Goal: Contribute content

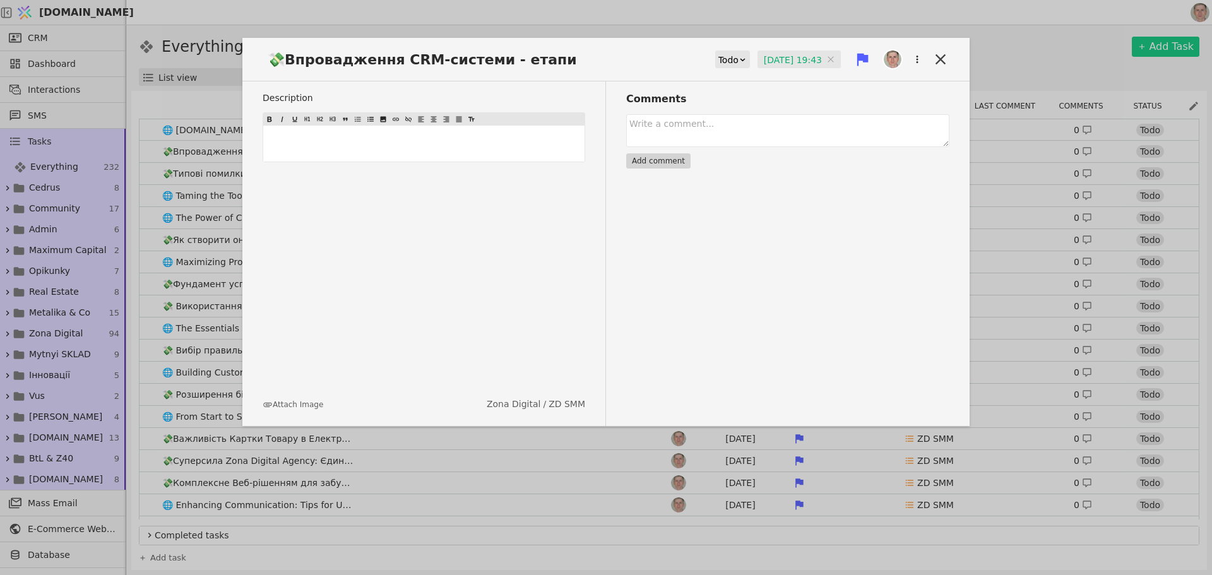
click at [117, 524] on div "💸Впровадження CRM-системи - етапи Todo 23.07.2025 19:43 23.07.2025 19:43 Descri…" at bounding box center [606, 287] width 1212 height 575
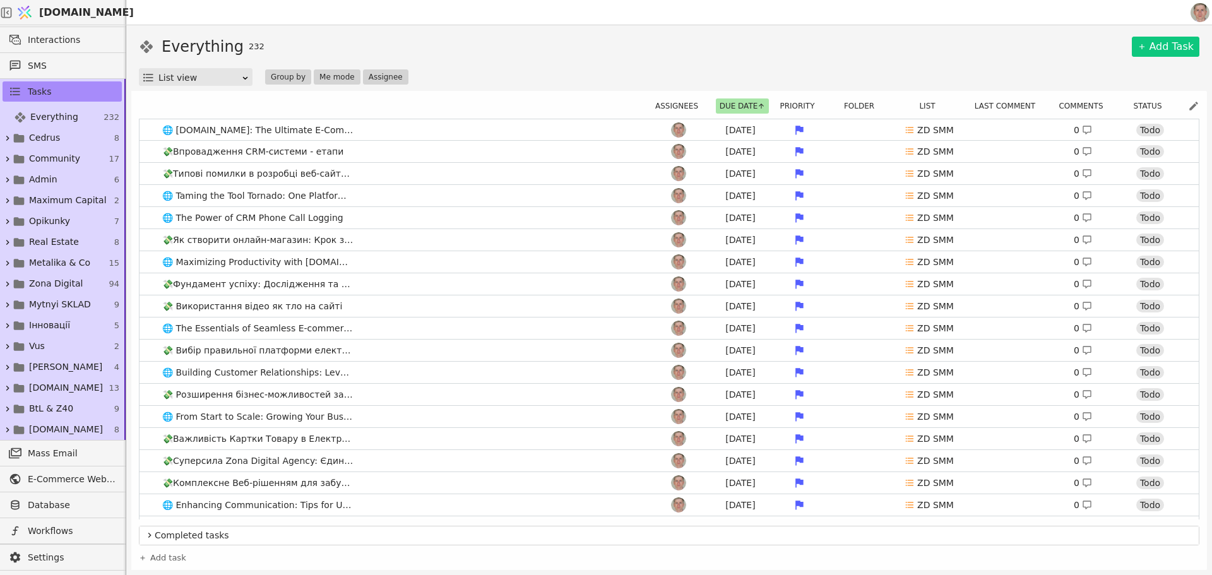
scroll to position [55, 0]
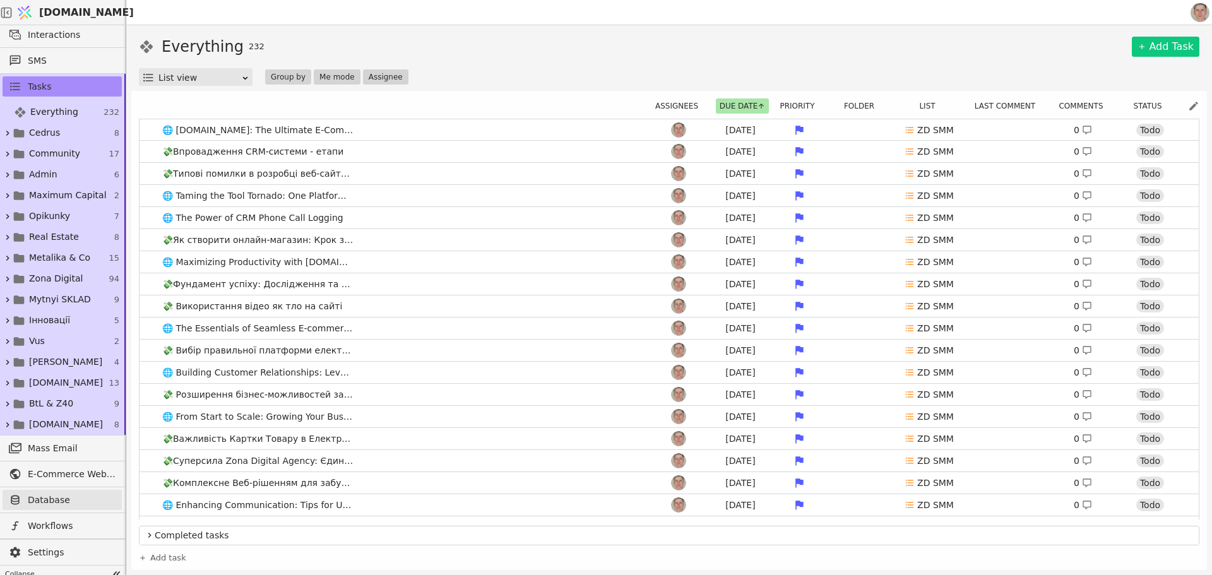
click at [81, 499] on span "Database" at bounding box center [72, 500] width 88 height 13
click at [67, 474] on span "E-Commerce Web Development at Zona Digital Agency" at bounding box center [72, 474] width 88 height 13
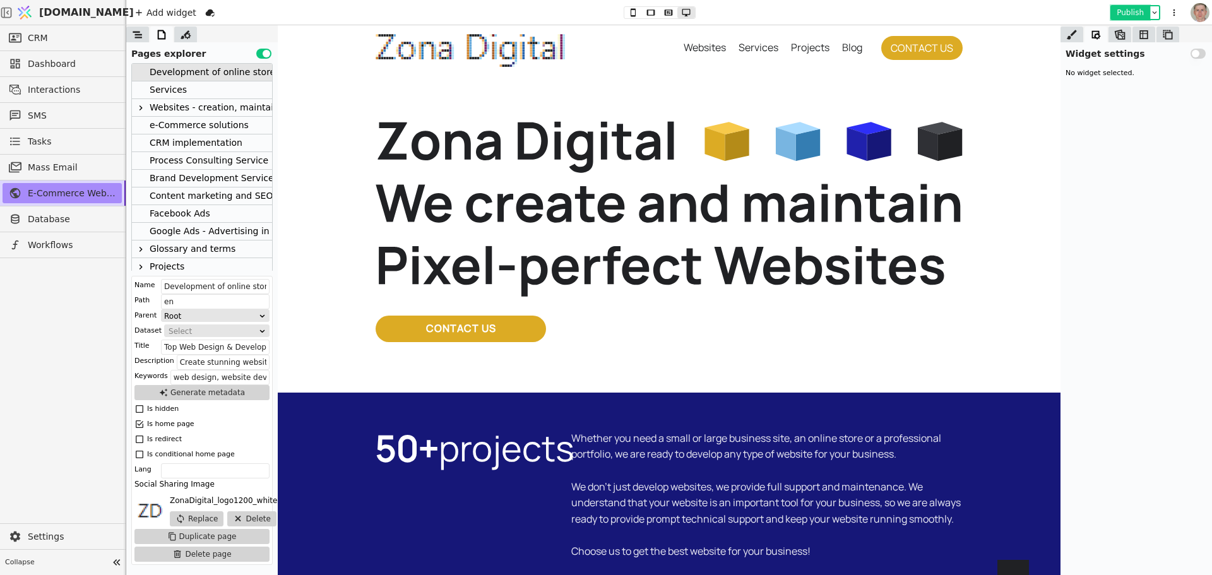
click at [1128, 10] on button "Publish" at bounding box center [1130, 12] width 37 height 13
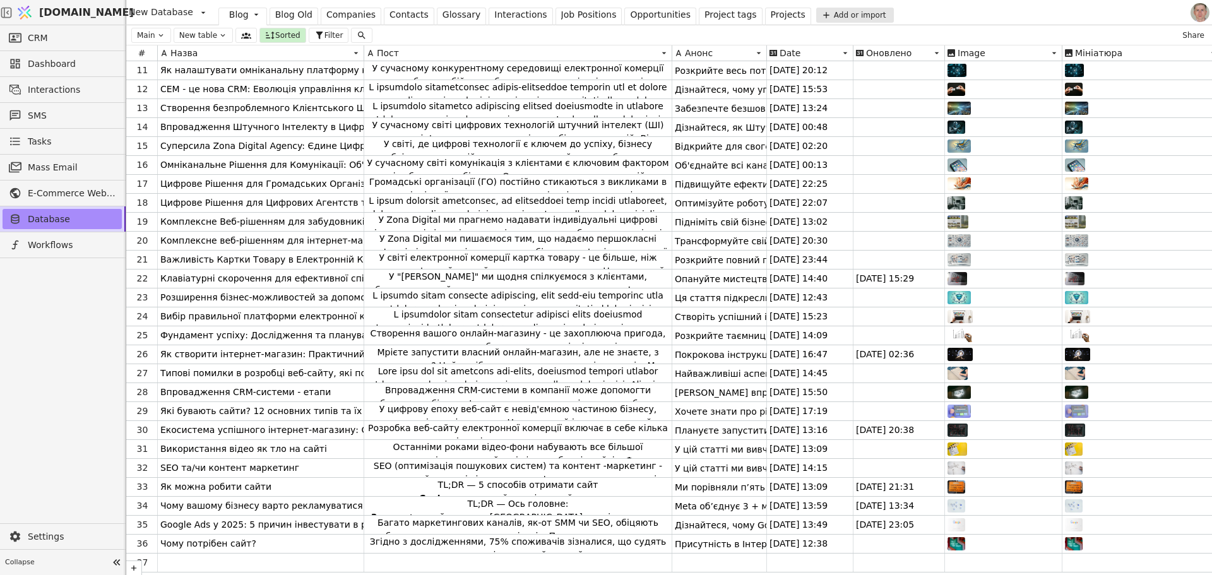
scroll to position [215, 0]
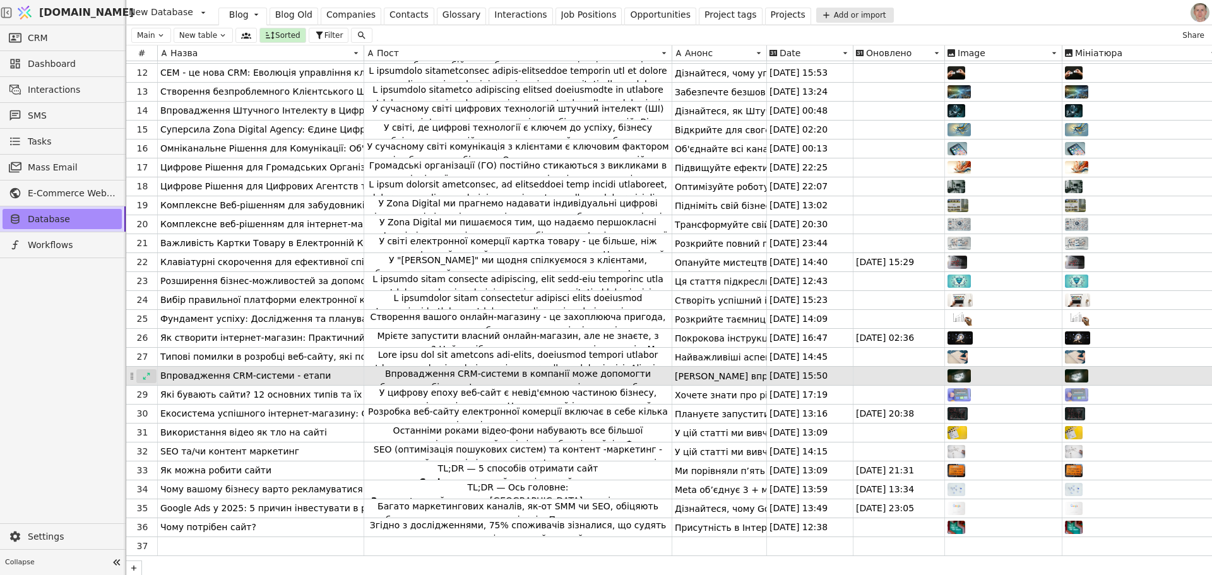
click at [146, 372] on icon at bounding box center [146, 375] width 7 height 7
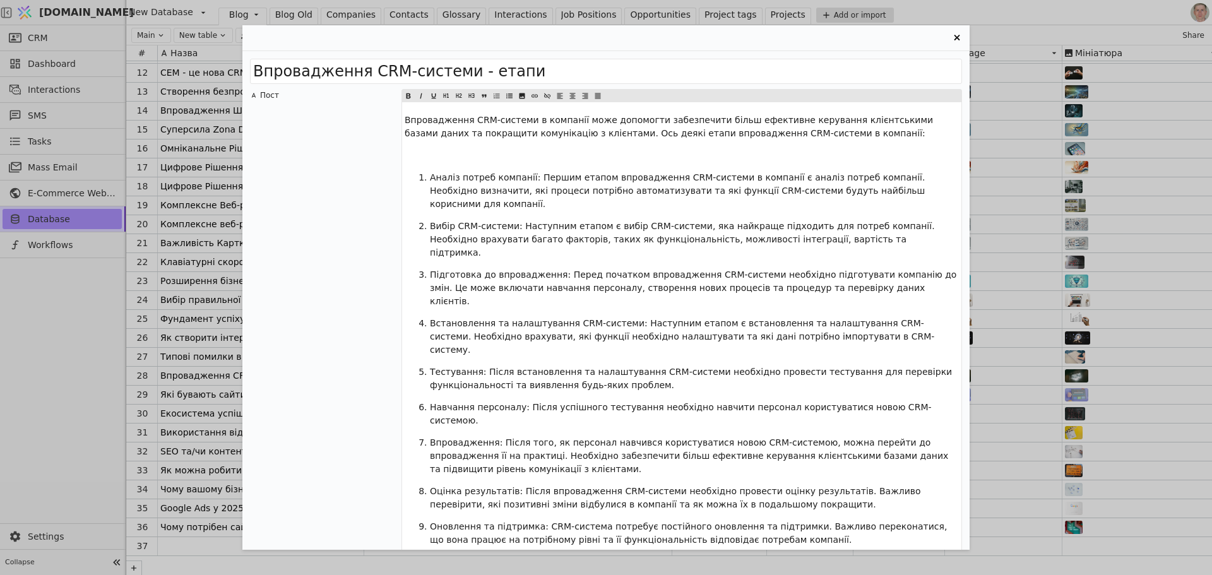
click at [494, 271] on ol "Аналіз потреб компанії: Першим етапом впровадження CRM-системи в компанії є ана…" at bounding box center [682, 359] width 554 height 376
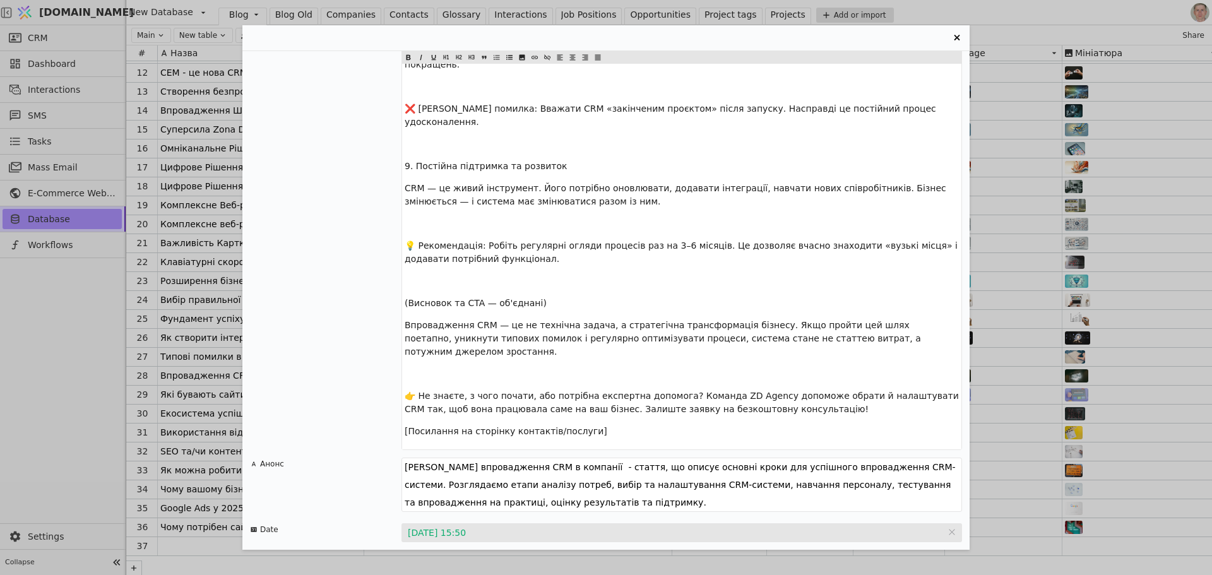
scroll to position [1291, 0]
click at [483, 459] on textarea "Етапи впровадження CRM в компанії - стаття, що описує основні кроки для успішно…" at bounding box center [681, 486] width 560 height 54
paste textarea "отові систематизувати роботу з клієнтами, але боїтеся типових помилок? Розповід…"
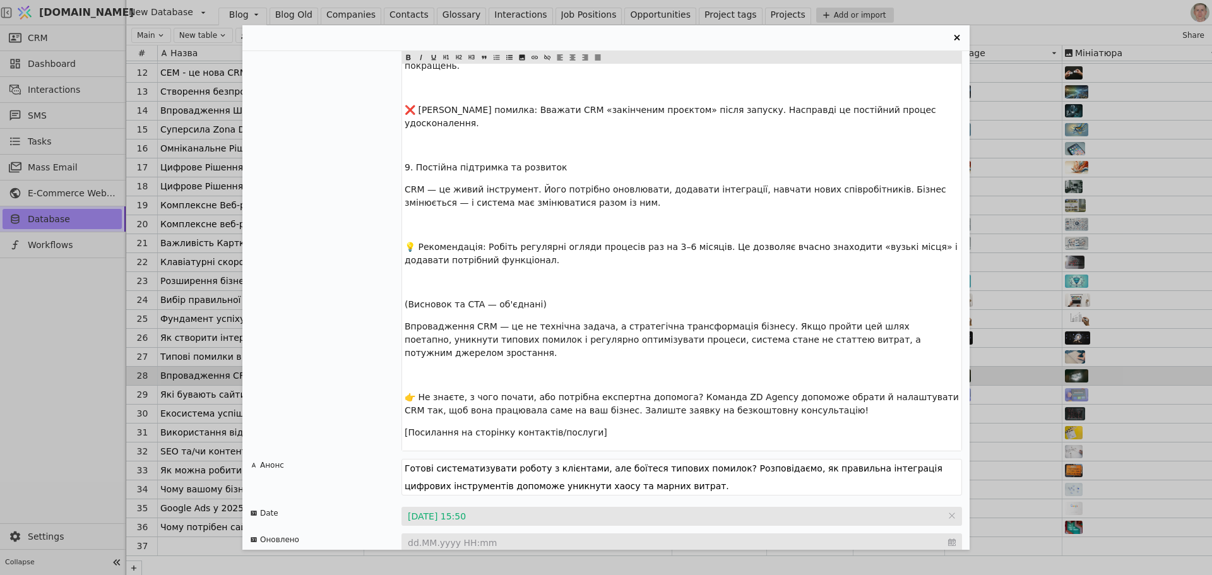
type textarea "Готові систематизувати роботу з клієнтами, але боїтеся типових помилок? Розпові…"
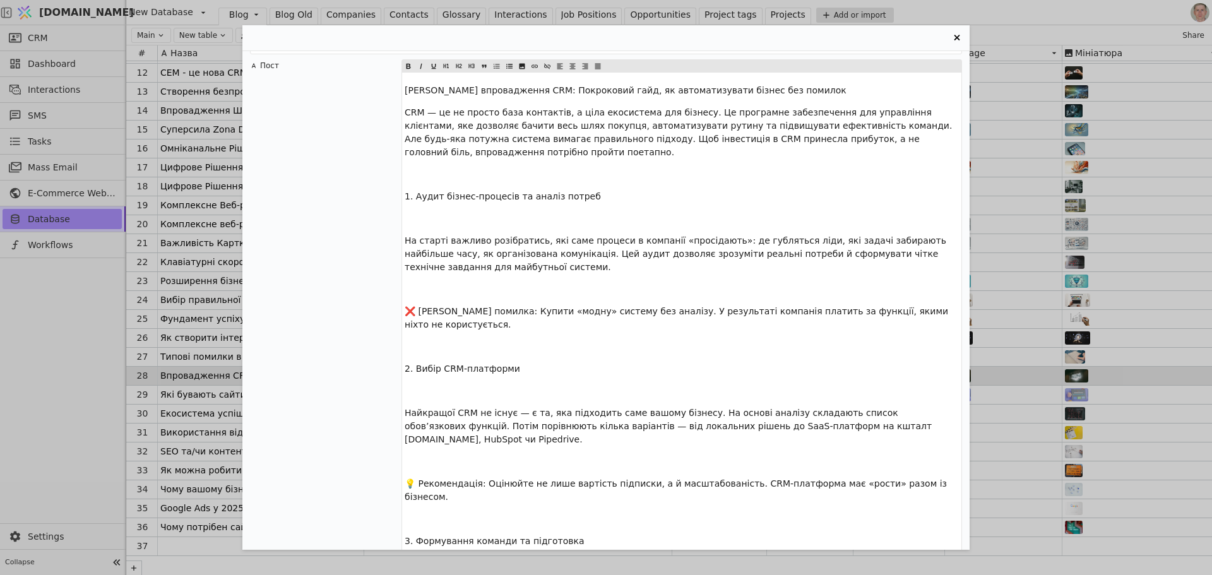
scroll to position [0, 0]
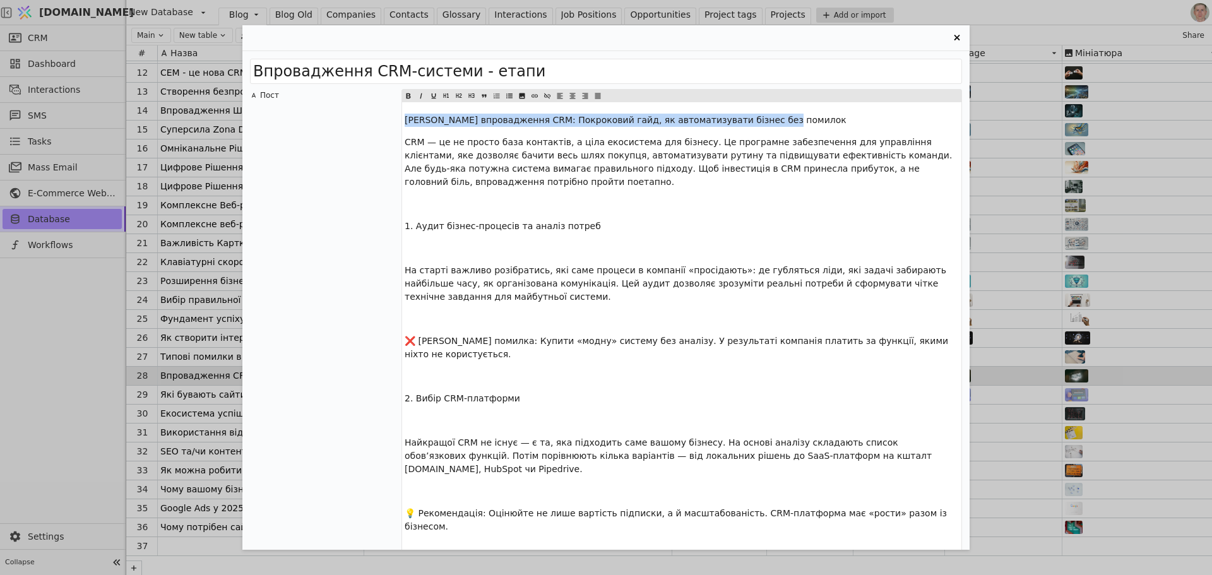
drag, startPoint x: 427, startPoint y: 111, endPoint x: 372, endPoint y: 107, distance: 55.7
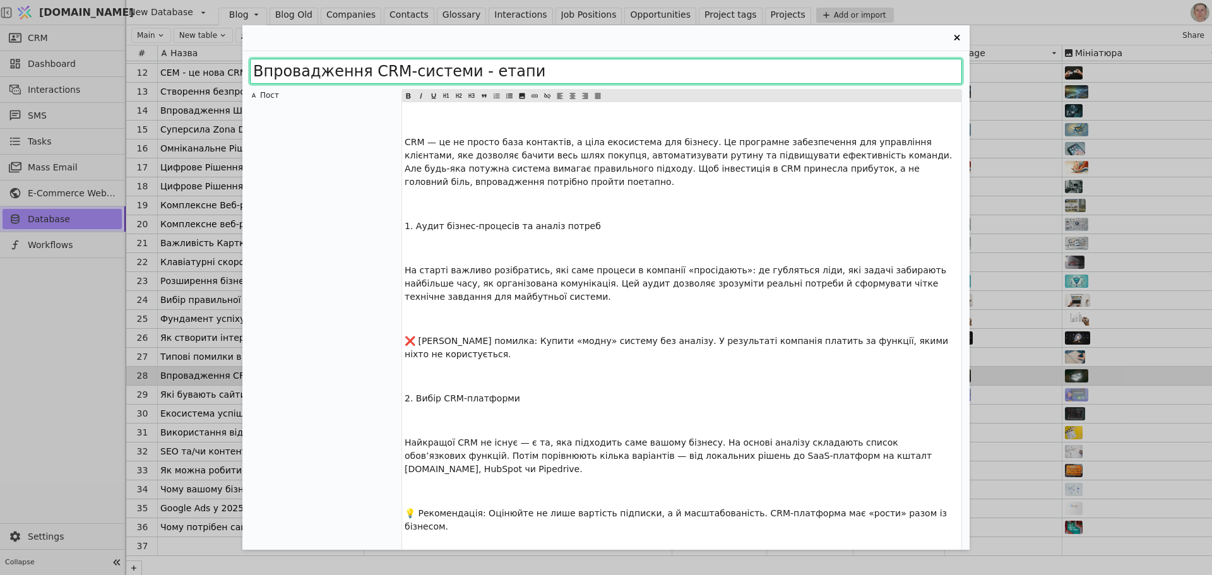
click at [74, 64] on div "Впровадження CRM-системи - етапи Пост ﻿ CRM — це не просто база контактів, а ці…" at bounding box center [606, 287] width 1212 height 575
paste input "тапи впровадження CRM: Покроковий гайд, як автоматизувати бізнес без помилок"
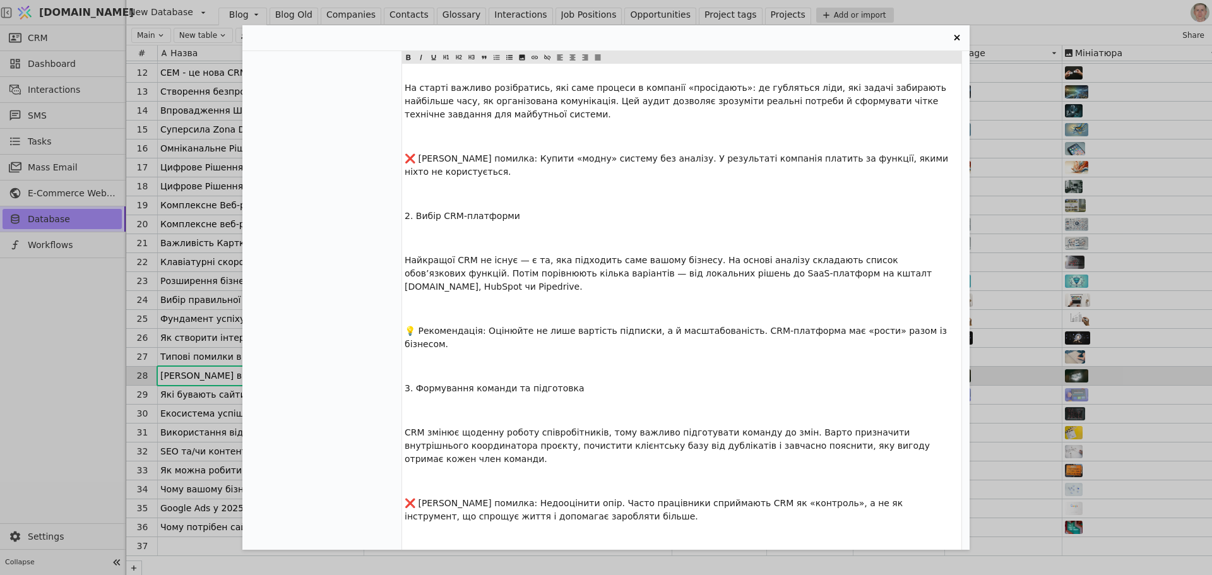
scroll to position [189, 0]
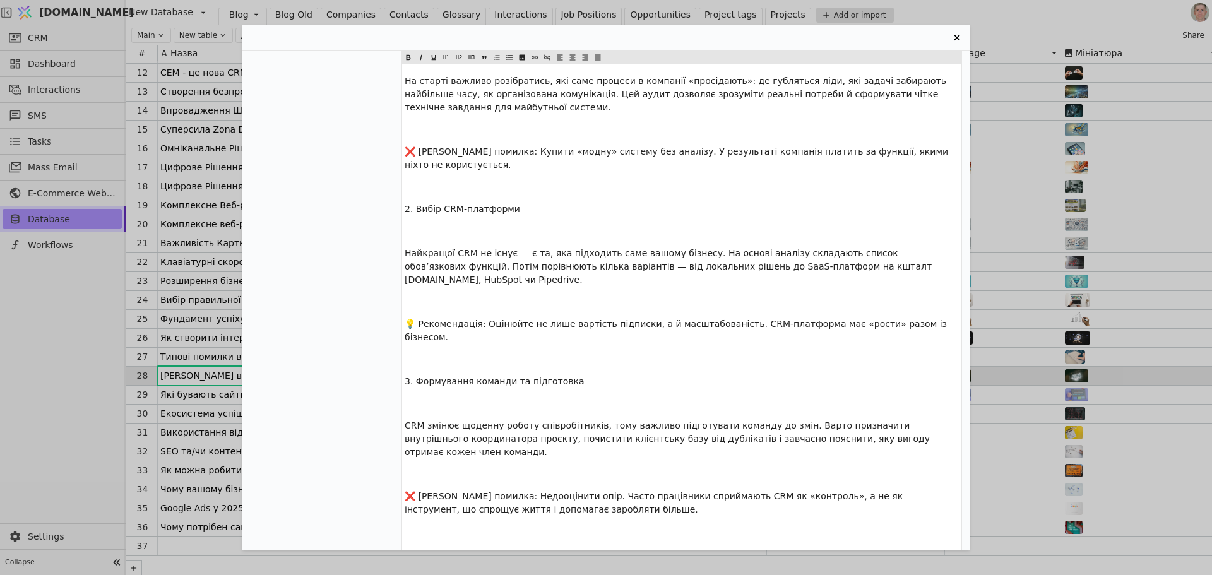
type input "[PERSON_NAME] впровадження CRM: Покроковий гайд, як автоматизувати бізнес без п…"
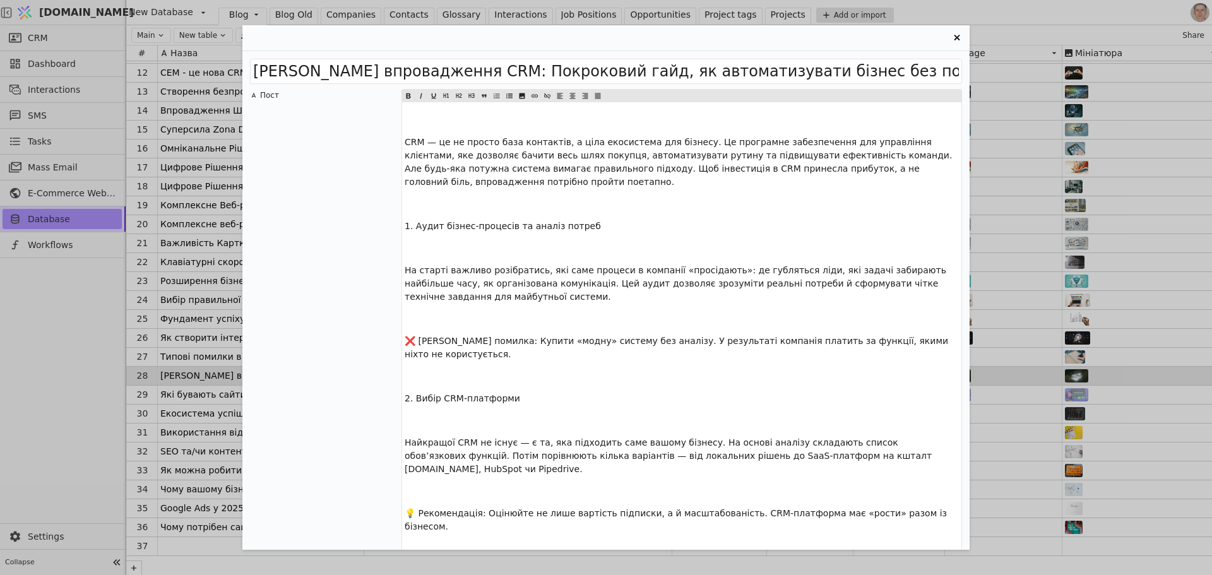
click at [462, 393] on span "2. Вибір CRM-платформи" at bounding box center [463, 398] width 116 height 10
click at [456, 93] on icon "Entry Card" at bounding box center [459, 95] width 8 height 15
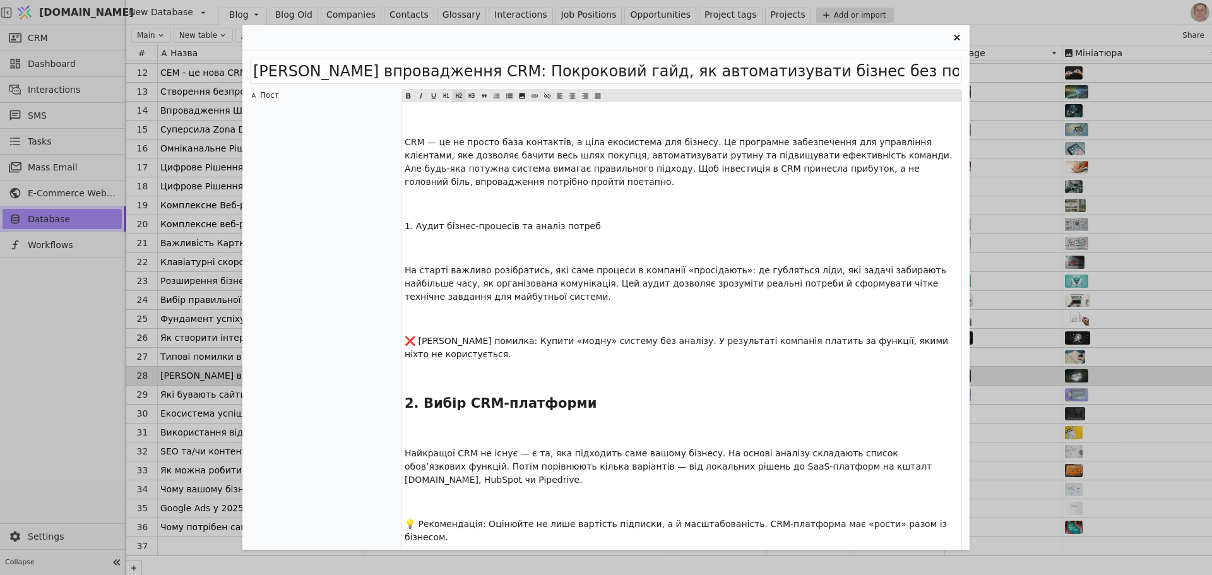
click at [454, 225] on span "1. Аудит бізнес-процесів та аналіз потреб" at bounding box center [503, 226] width 196 height 10
click at [461, 93] on icon "Entry Card" at bounding box center [459, 95] width 8 height 15
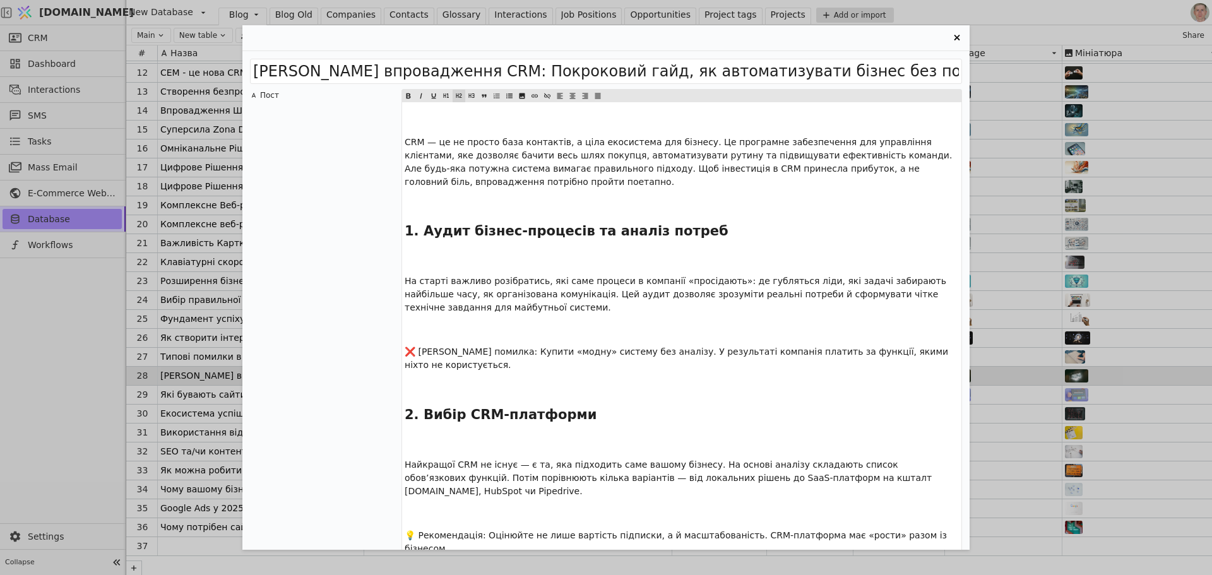
click at [466, 261] on p "﻿" at bounding box center [682, 258] width 554 height 13
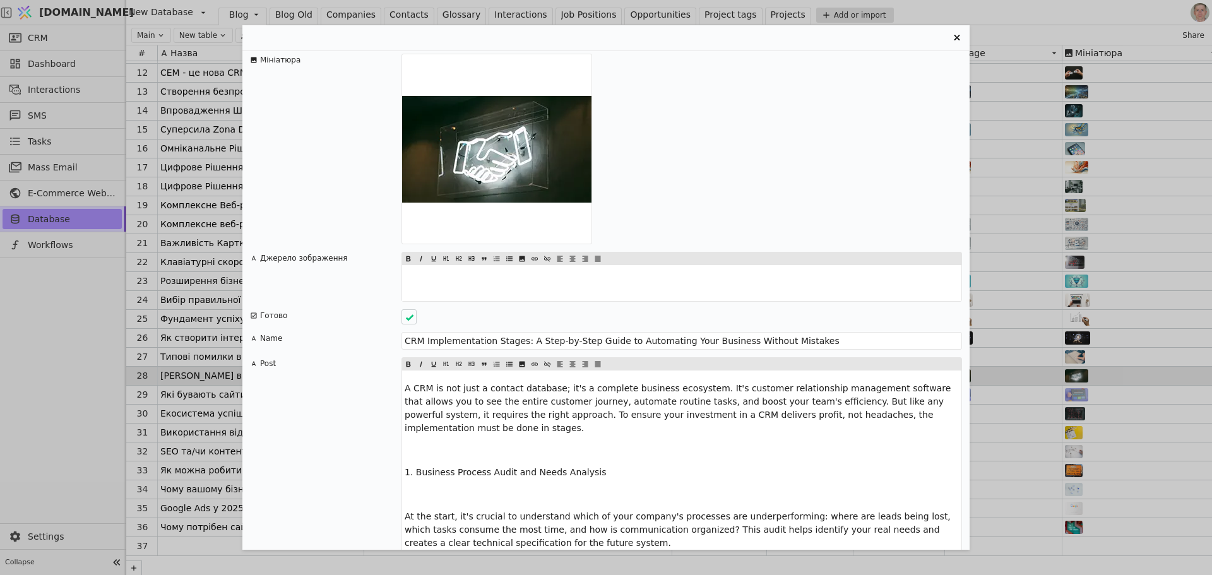
scroll to position [2272, 0]
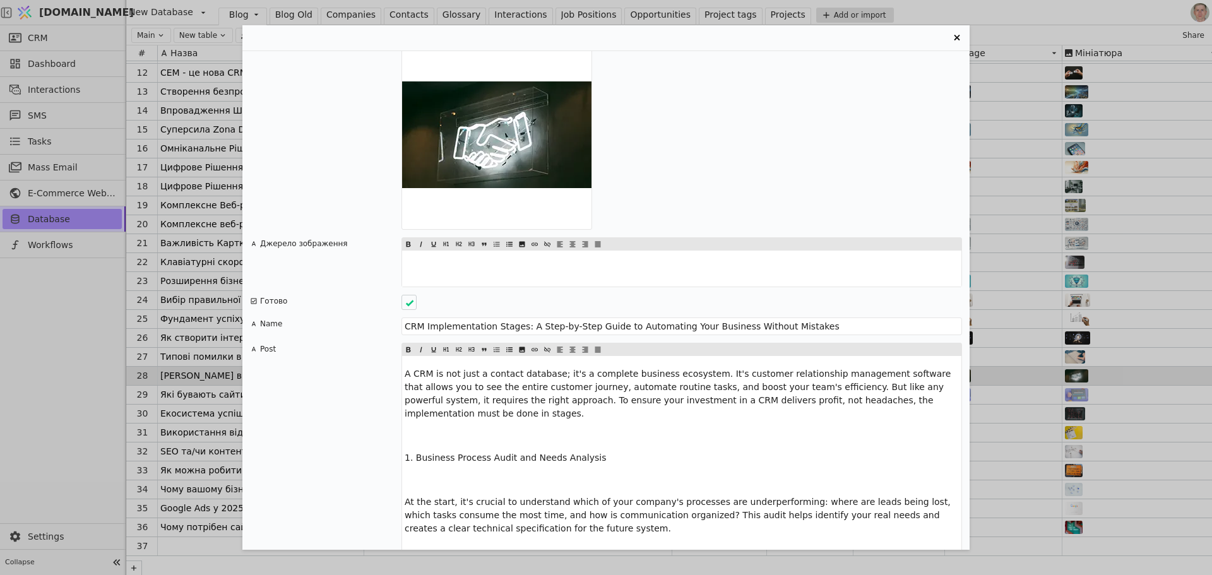
click at [427, 473] on p "﻿" at bounding box center [682, 479] width 554 height 13
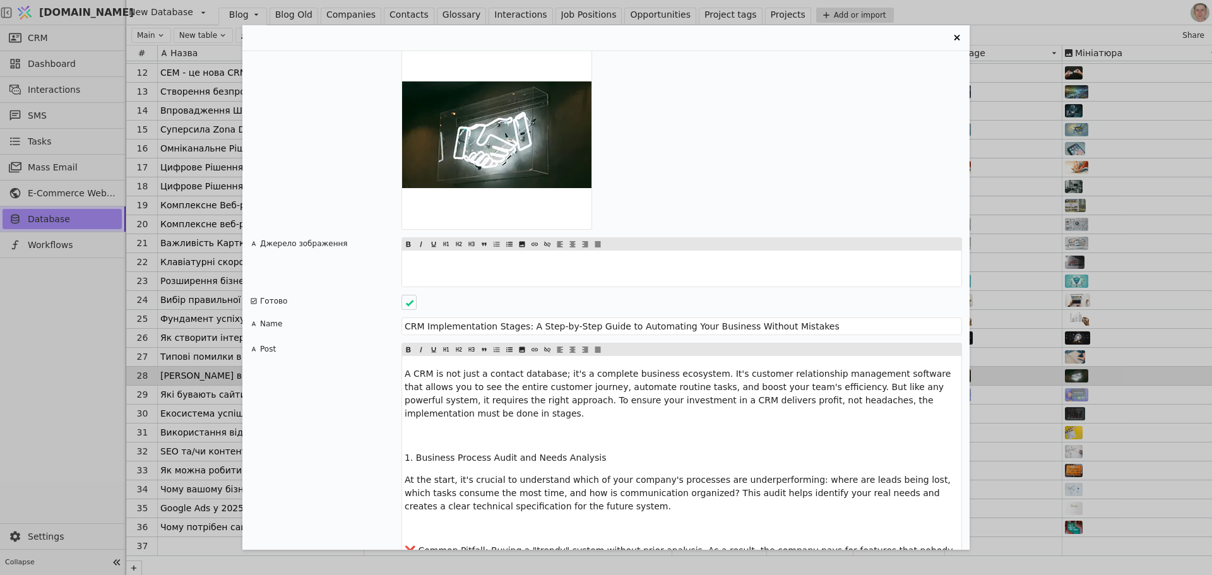
click at [432, 429] on p "﻿" at bounding box center [682, 435] width 554 height 13
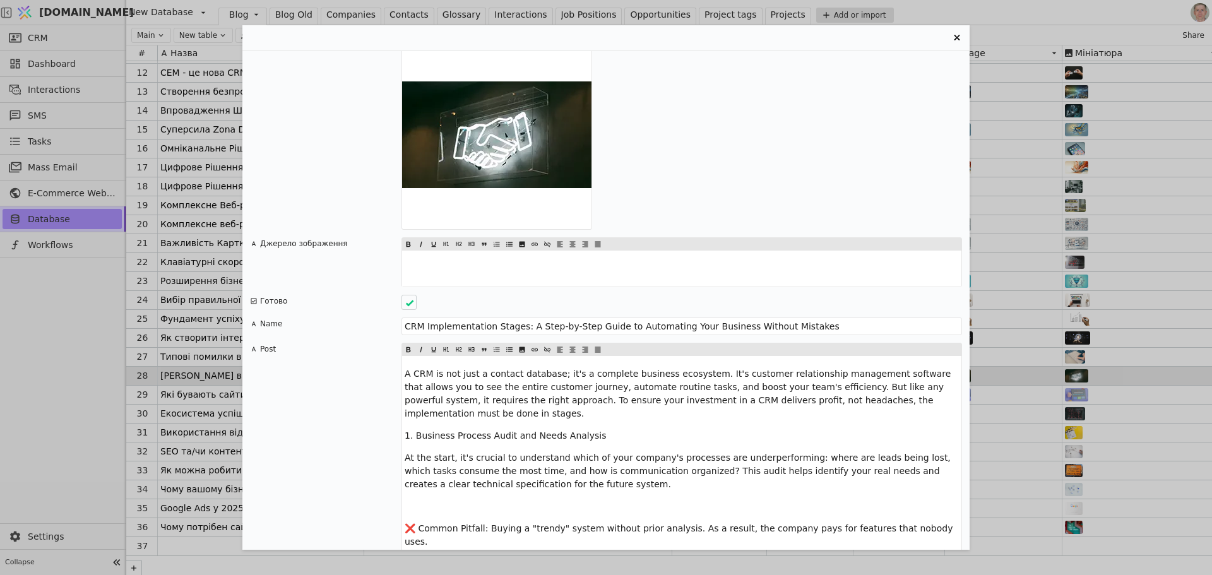
scroll to position [2250, 0]
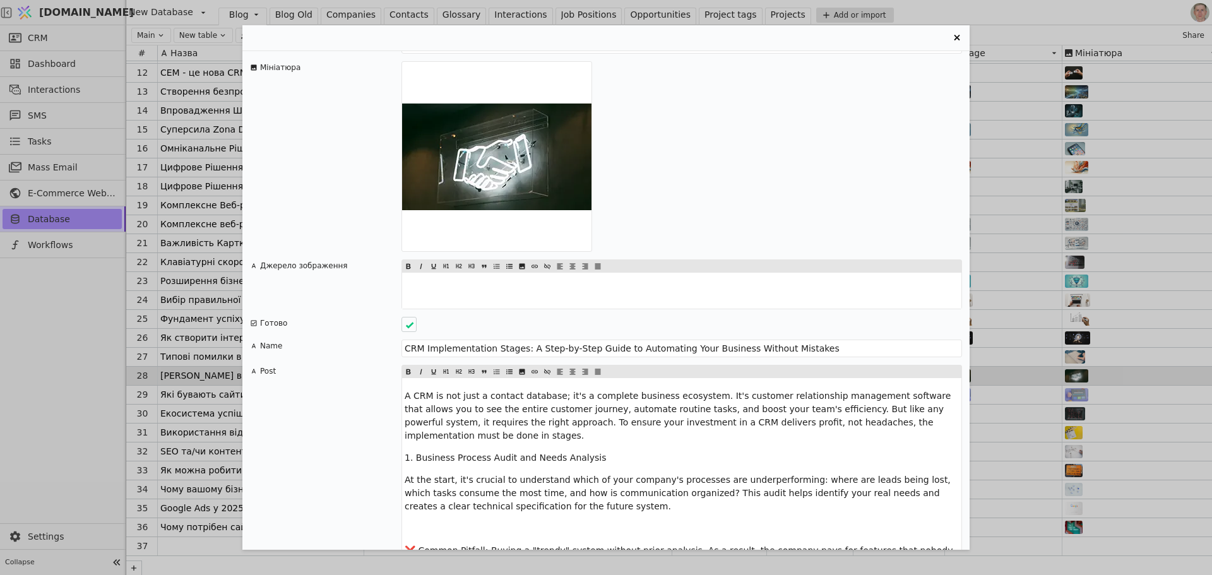
click at [462, 453] on span "1. Business Process Audit and Needs Analysis" at bounding box center [506, 458] width 202 height 10
drag, startPoint x: 461, startPoint y: 242, endPoint x: 479, endPoint y: 294, distance: 54.9
click at [461, 364] on icon "Entry Card" at bounding box center [459, 371] width 8 height 15
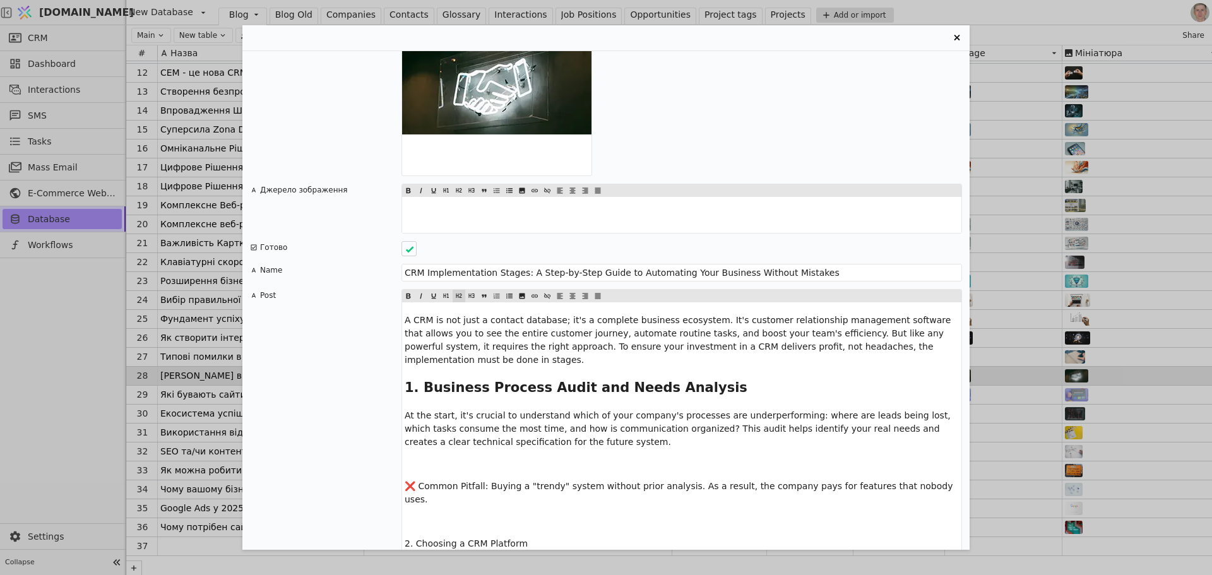
scroll to position [2439, 0]
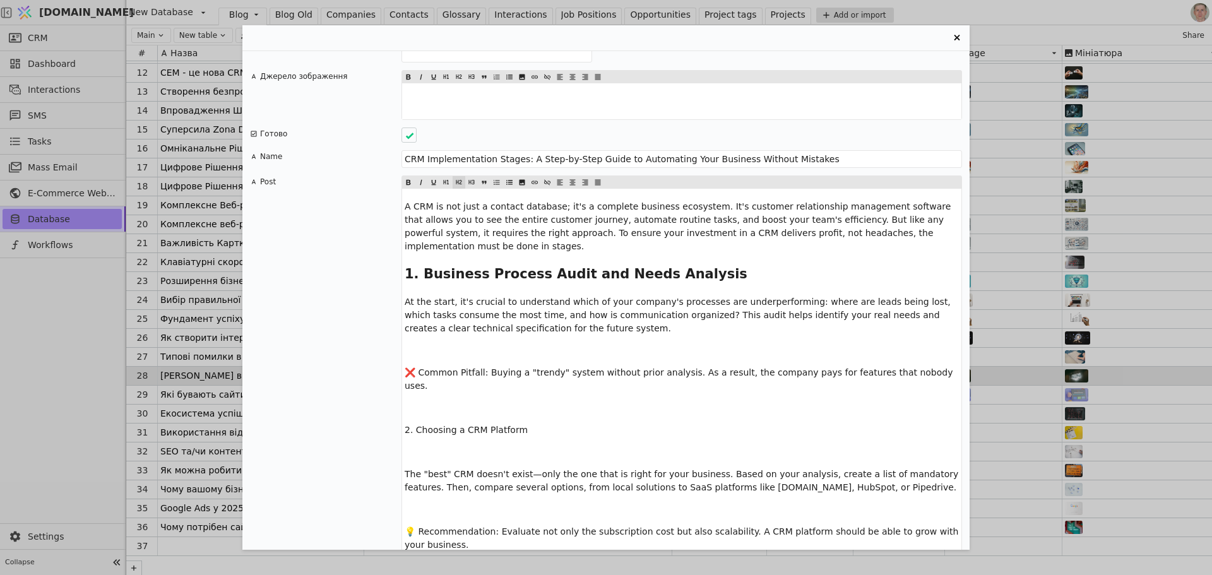
click at [453, 446] on p "﻿" at bounding box center [682, 452] width 554 height 13
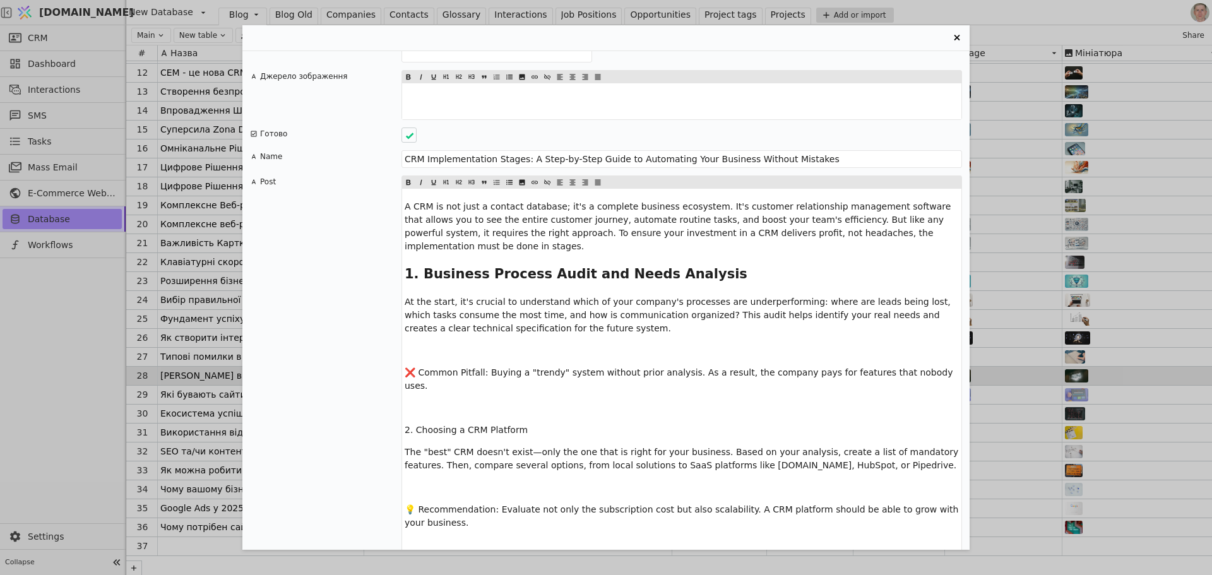
click at [454, 401] on p "﻿" at bounding box center [682, 407] width 554 height 13
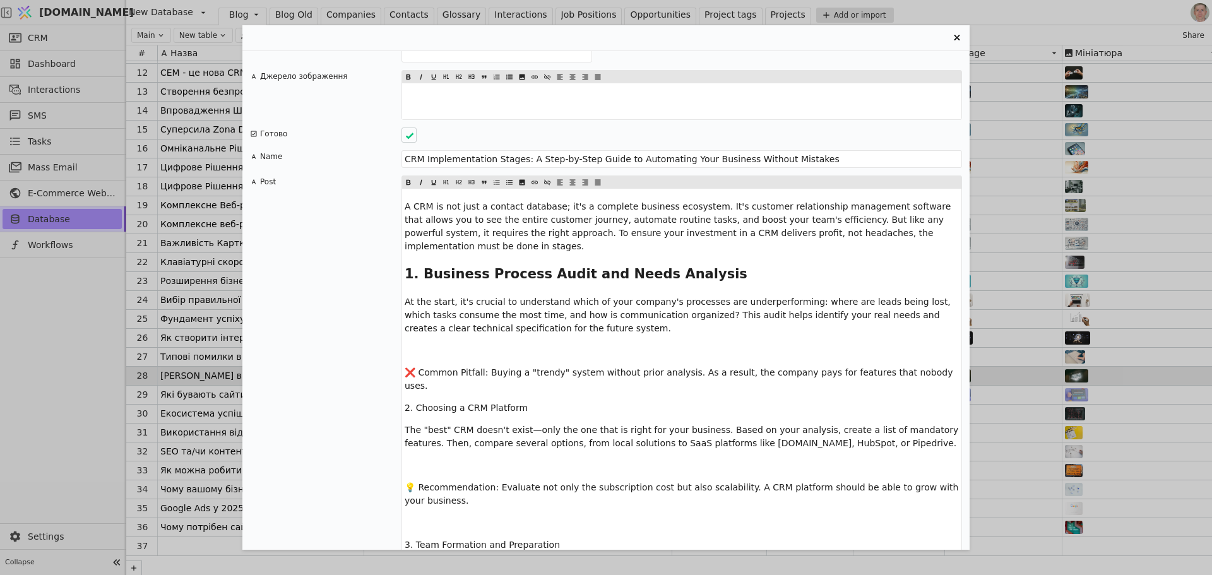
click at [472, 403] on span "2. Choosing a CRM Platform" at bounding box center [466, 408] width 123 height 10
click at [459, 175] on icon "Entry Card" at bounding box center [459, 182] width 8 height 15
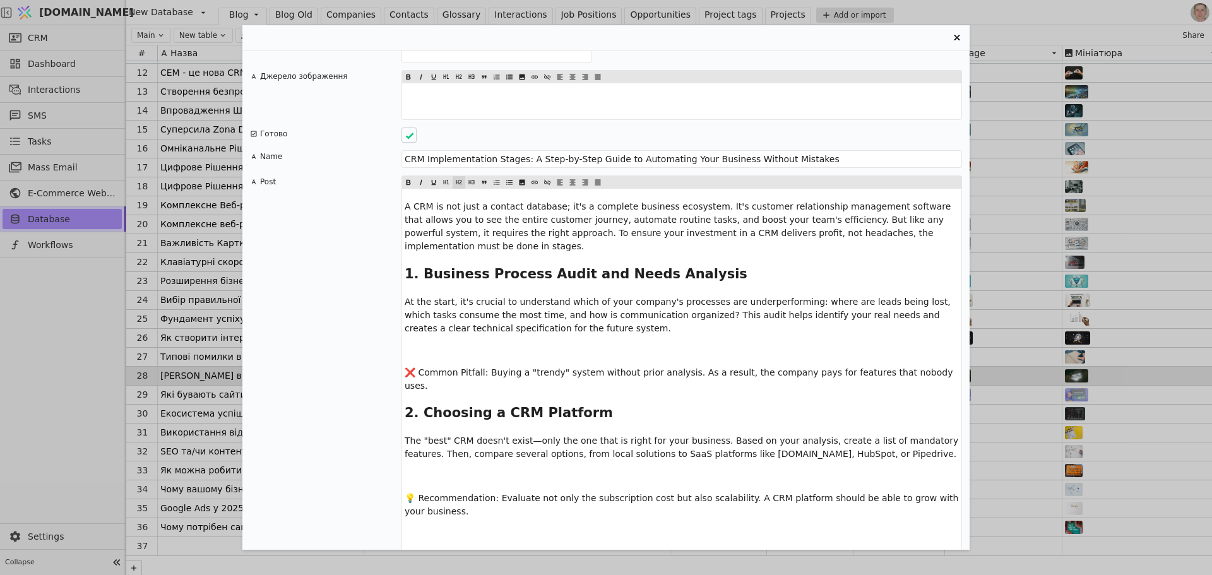
click at [432, 527] on p "﻿" at bounding box center [682, 533] width 554 height 13
click at [431, 549] on p "﻿" at bounding box center [682, 555] width 554 height 13
click at [460, 528] on span "3. Team Formation and Preparation" at bounding box center [482, 533] width 155 height 10
click at [456, 175] on icon "Entry Card" at bounding box center [459, 182] width 8 height 15
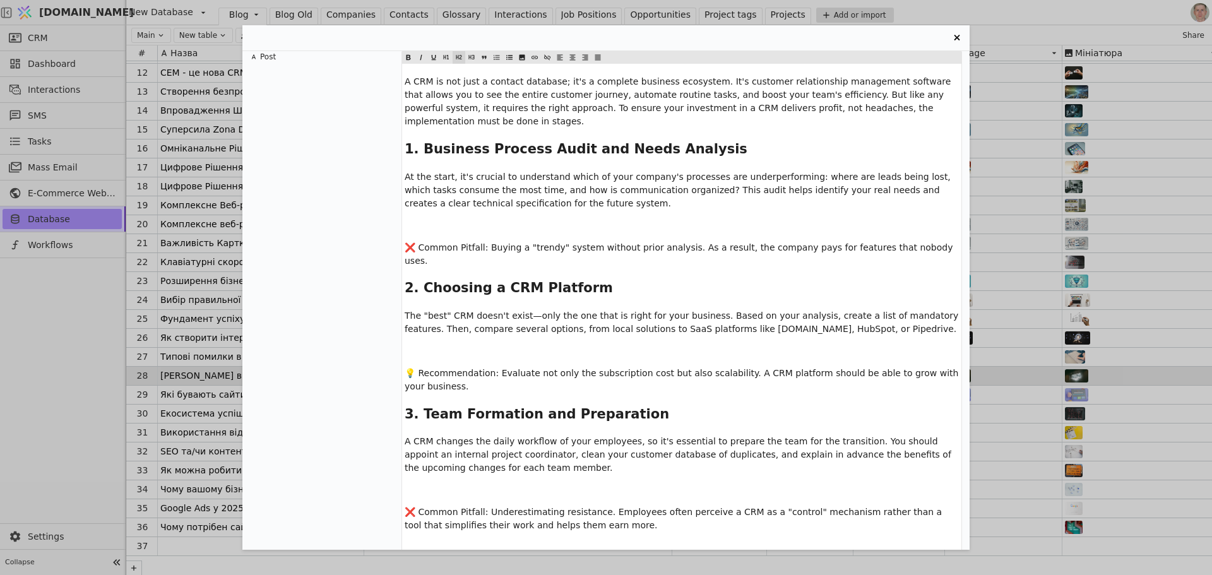
scroll to position [2565, 0]
click at [449, 540] on p "﻿" at bounding box center [682, 546] width 554 height 13
click at [438, 562] on p "﻿" at bounding box center [682, 568] width 554 height 13
drag, startPoint x: 459, startPoint y: 55, endPoint x: 486, endPoint y: 321, distance: 267.1
click at [460, 54] on icon "Entry Card" at bounding box center [459, 57] width 8 height 15
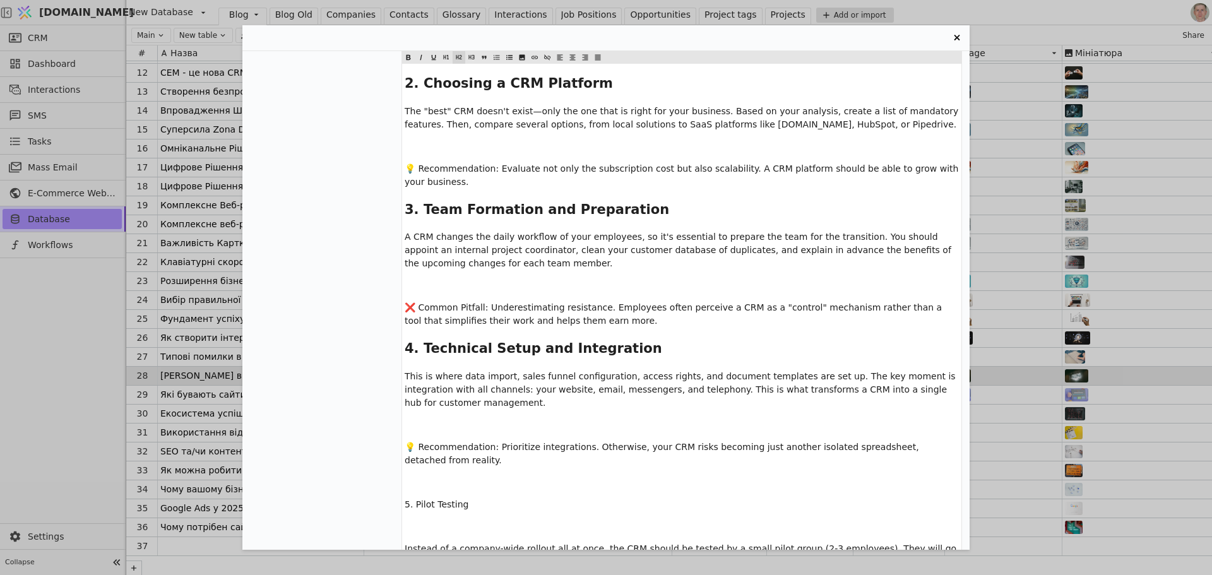
scroll to position [2818, 0]
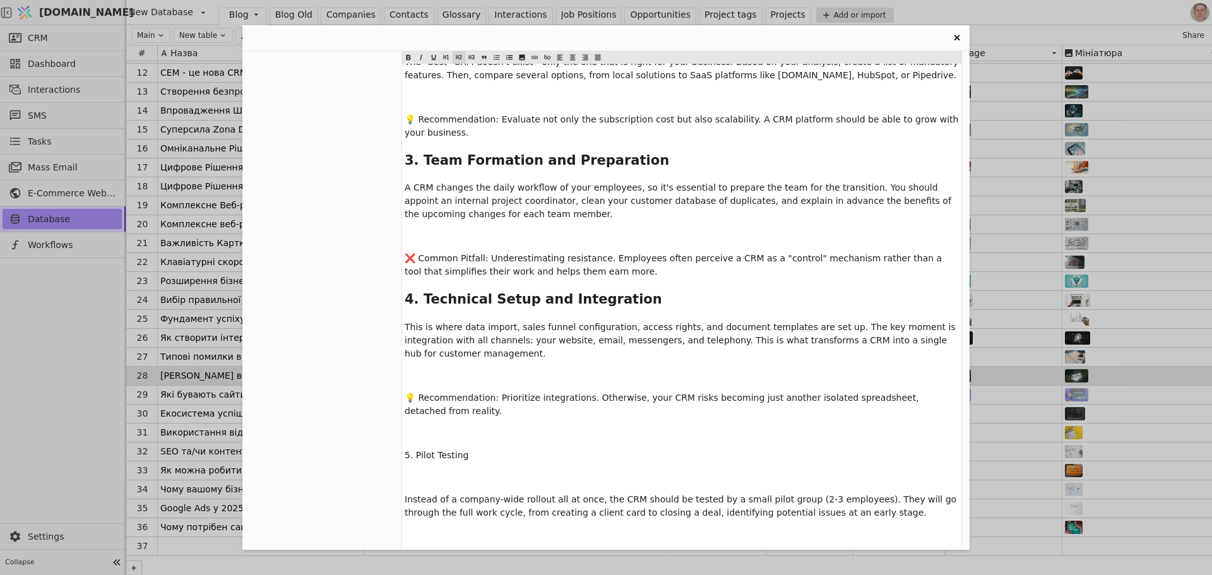
click at [437, 427] on p "﻿" at bounding box center [682, 433] width 554 height 13
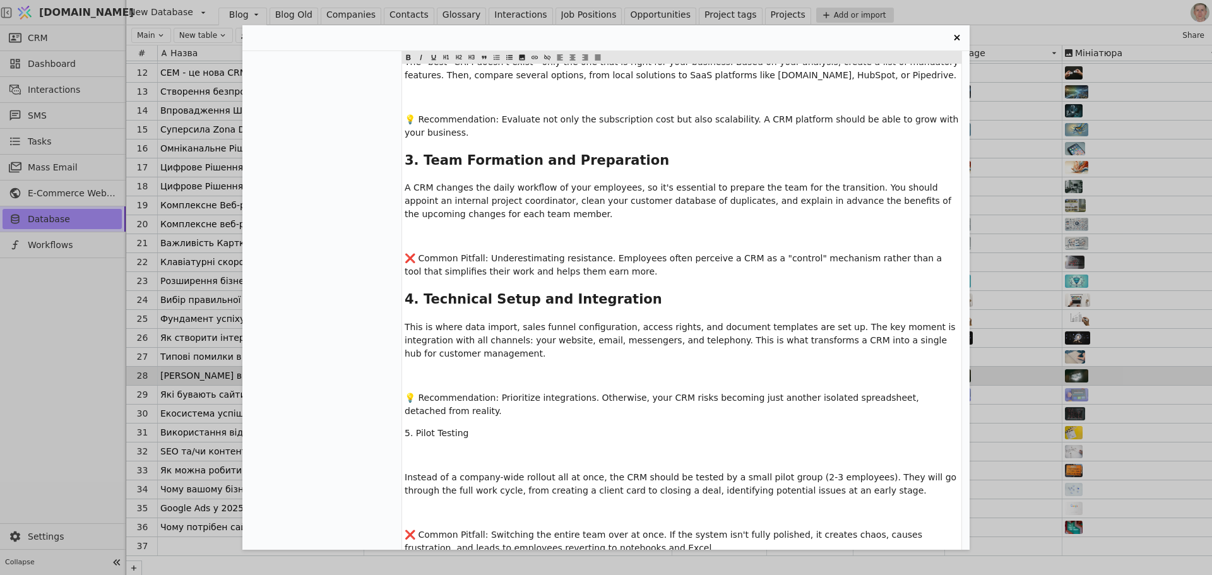
click at [431, 449] on p "﻿" at bounding box center [682, 455] width 554 height 13
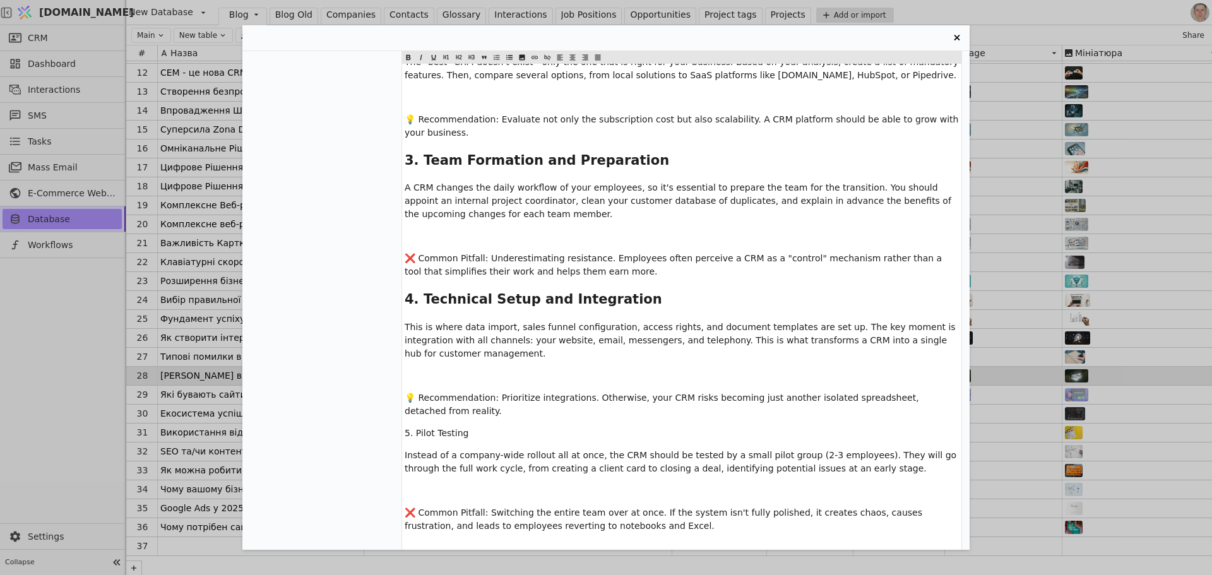
click at [458, 52] on icon "Entry Card" at bounding box center [459, 57] width 8 height 15
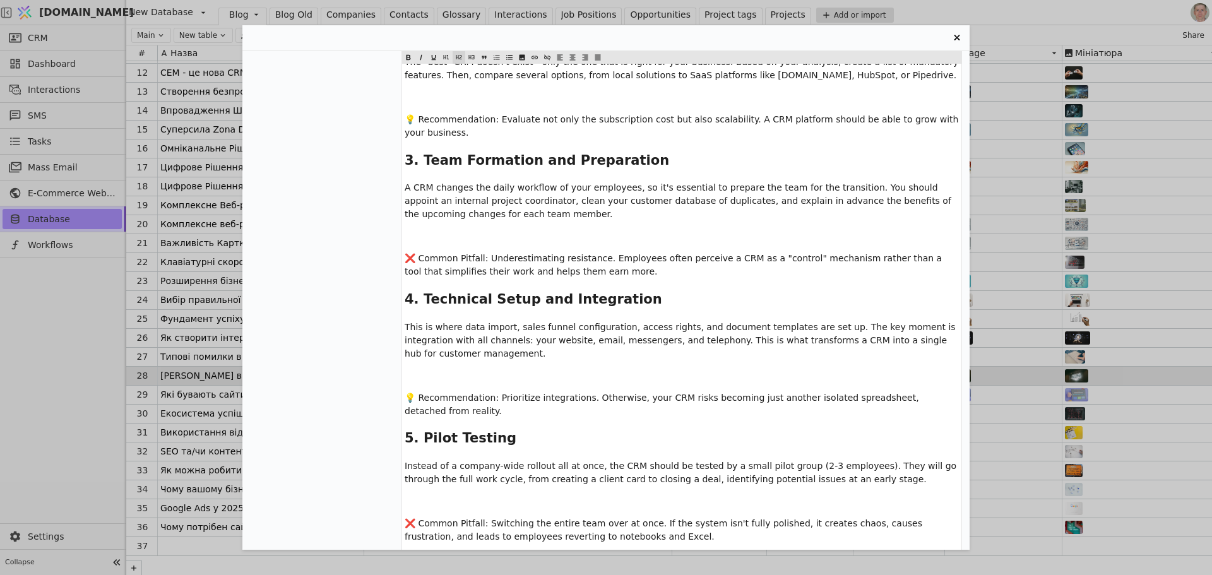
click at [420, 552] on p "﻿" at bounding box center [682, 558] width 554 height 13
click at [433, 574] on p "﻿" at bounding box center [682, 580] width 554 height 13
click at [458, 57] on icon "Entry Card" at bounding box center [459, 57] width 8 height 15
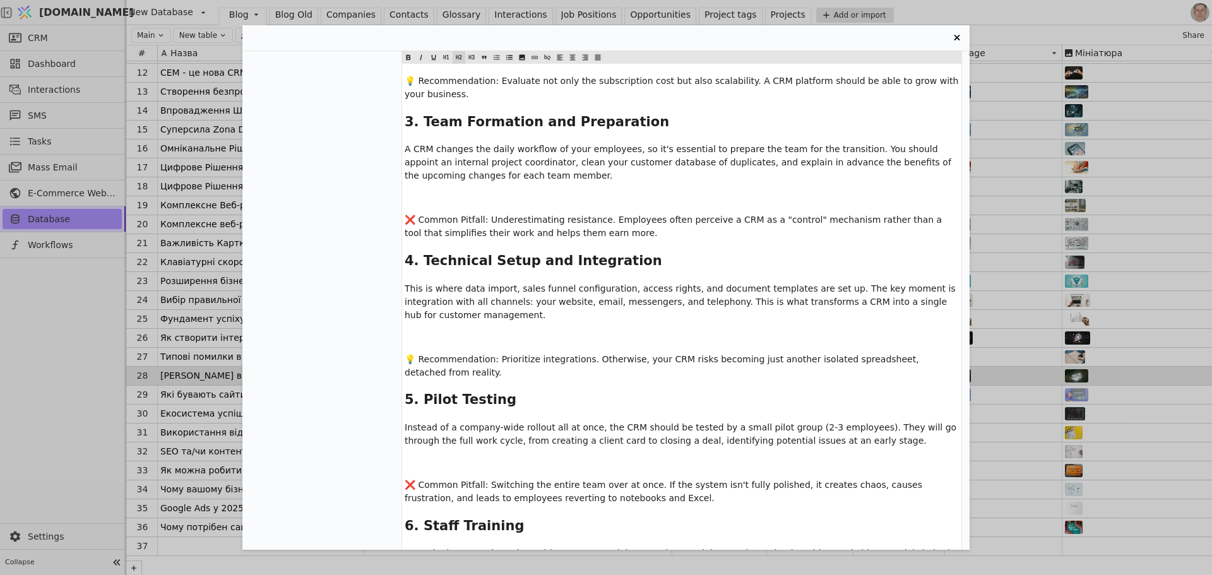
scroll to position [3007, 0]
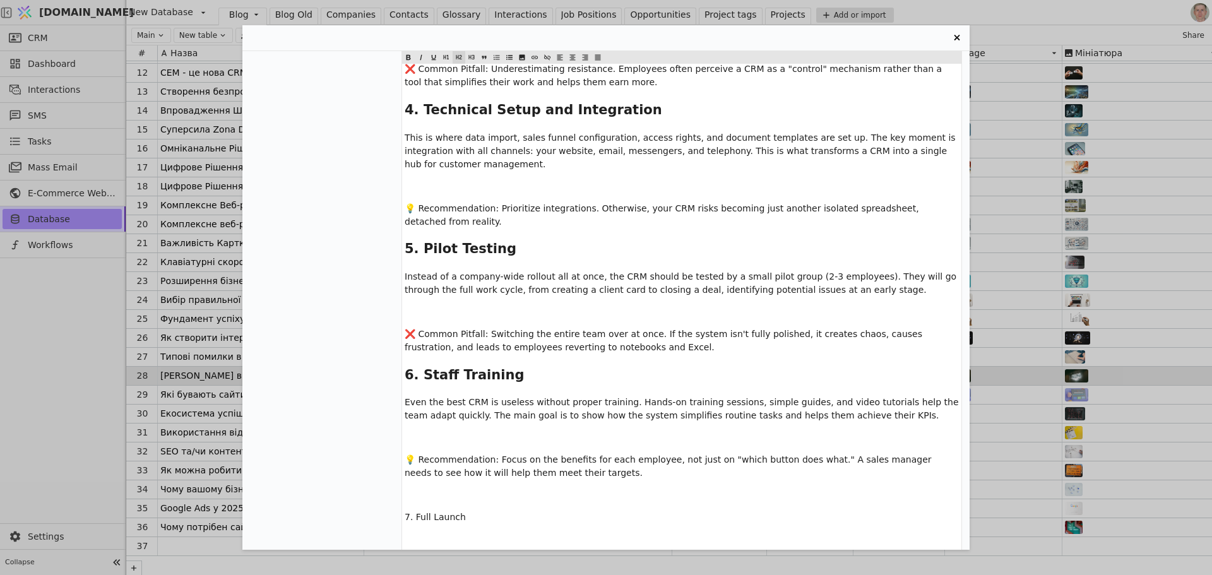
click at [440, 489] on p "﻿" at bounding box center [682, 495] width 554 height 13
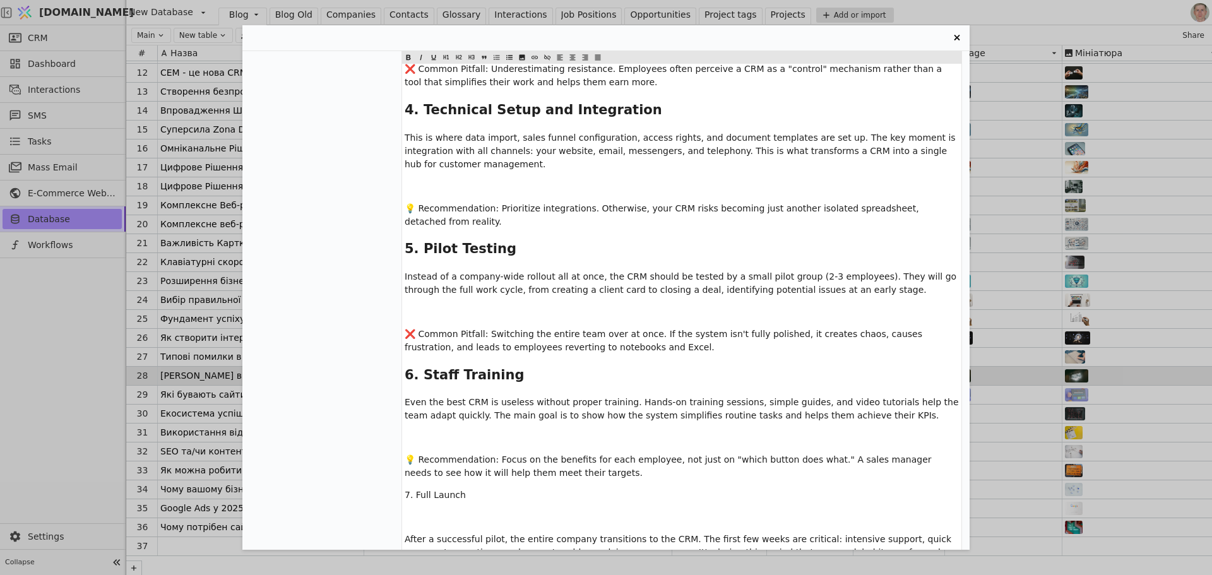
click at [437, 511] on p "﻿" at bounding box center [682, 517] width 554 height 13
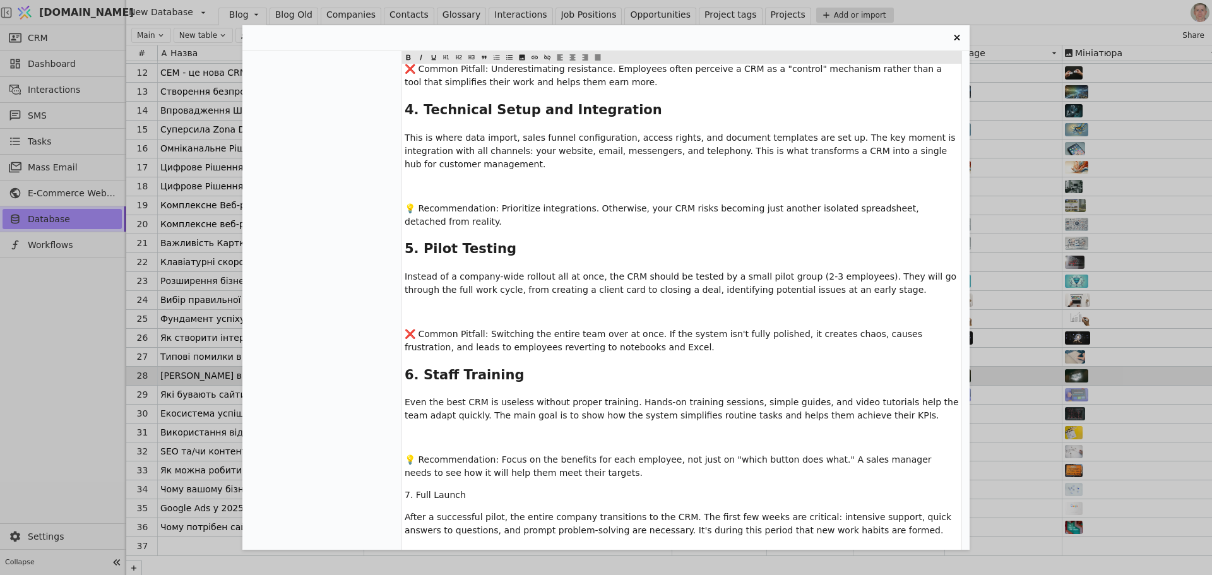
click at [461, 54] on icon "Entry Card" at bounding box center [459, 57] width 8 height 15
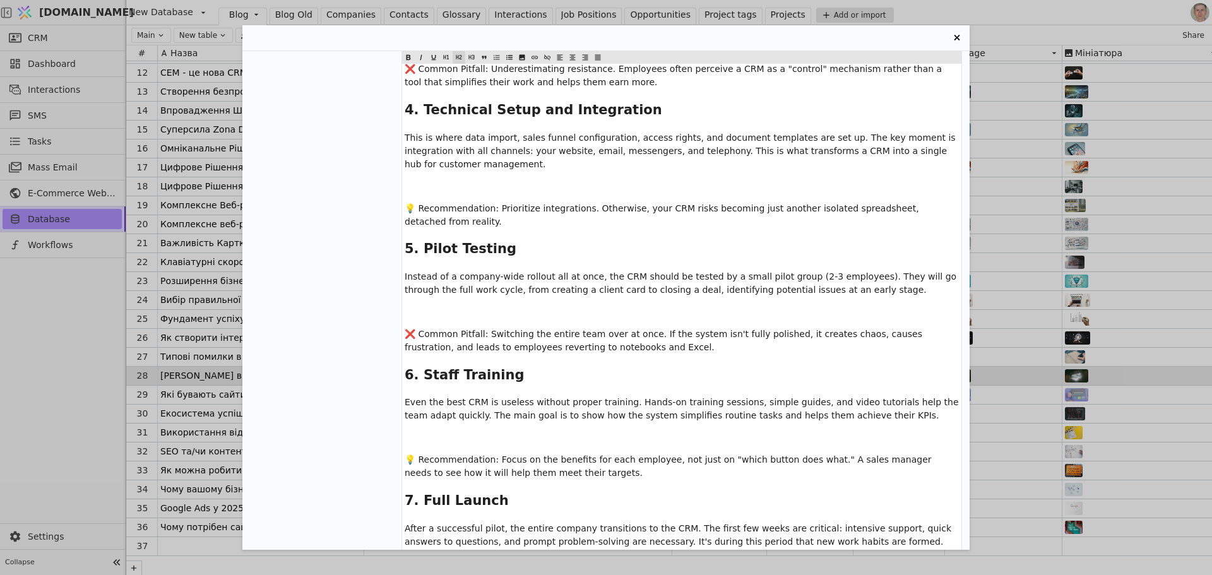
click at [459, 52] on icon "Entry Card" at bounding box center [459, 57] width 8 height 15
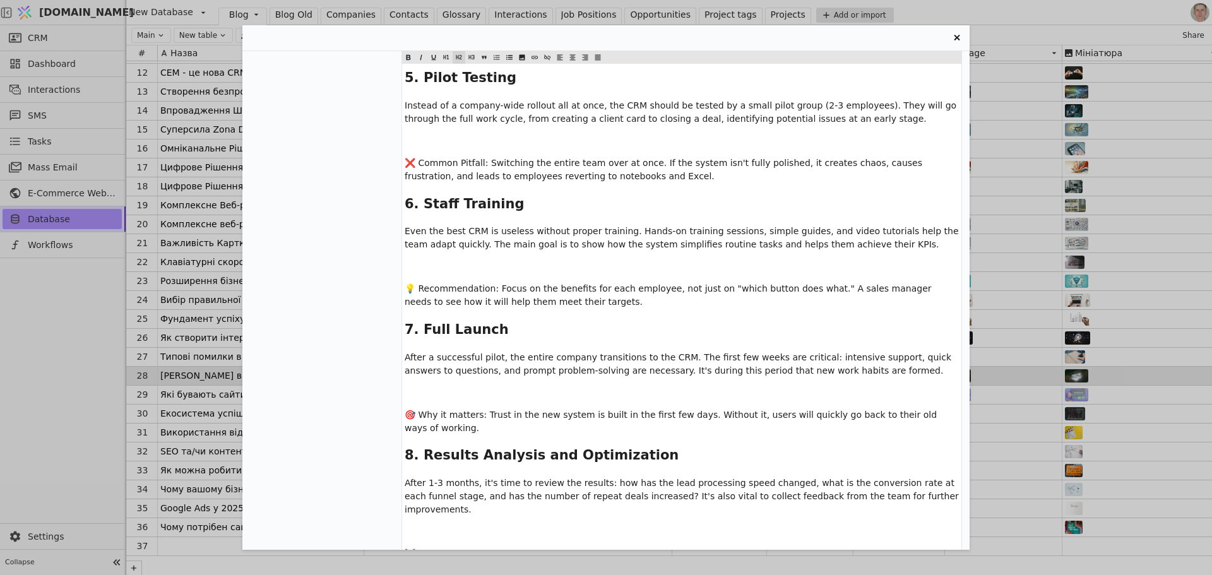
scroll to position [3196, 0]
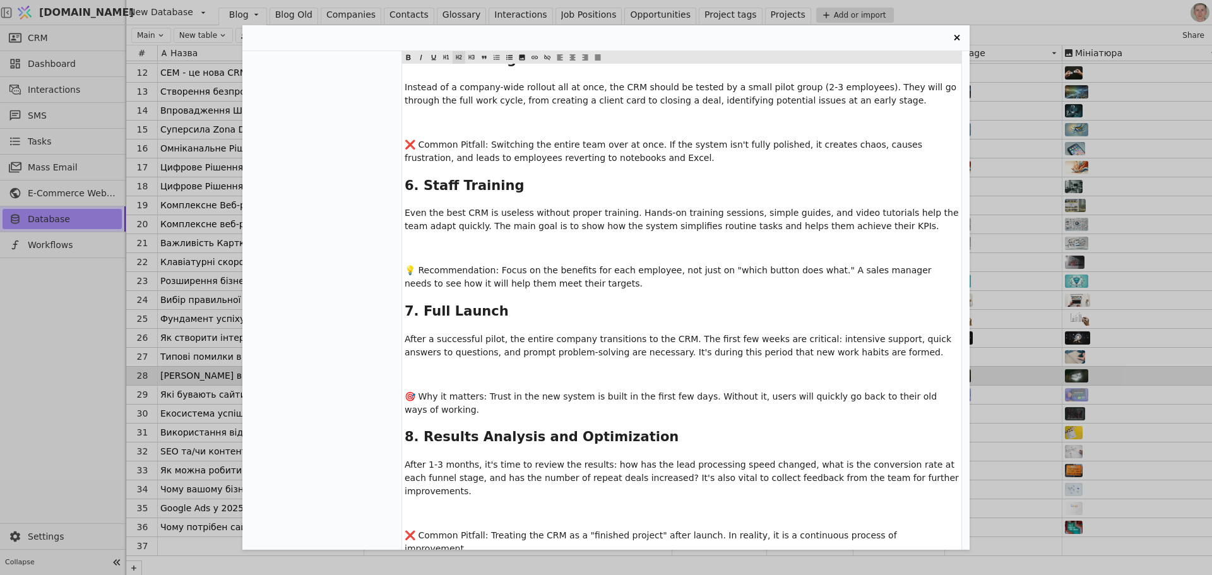
click at [427, 564] on p "﻿" at bounding box center [682, 570] width 554 height 13
click at [460, 53] on icon "Entry Card" at bounding box center [459, 57] width 8 height 15
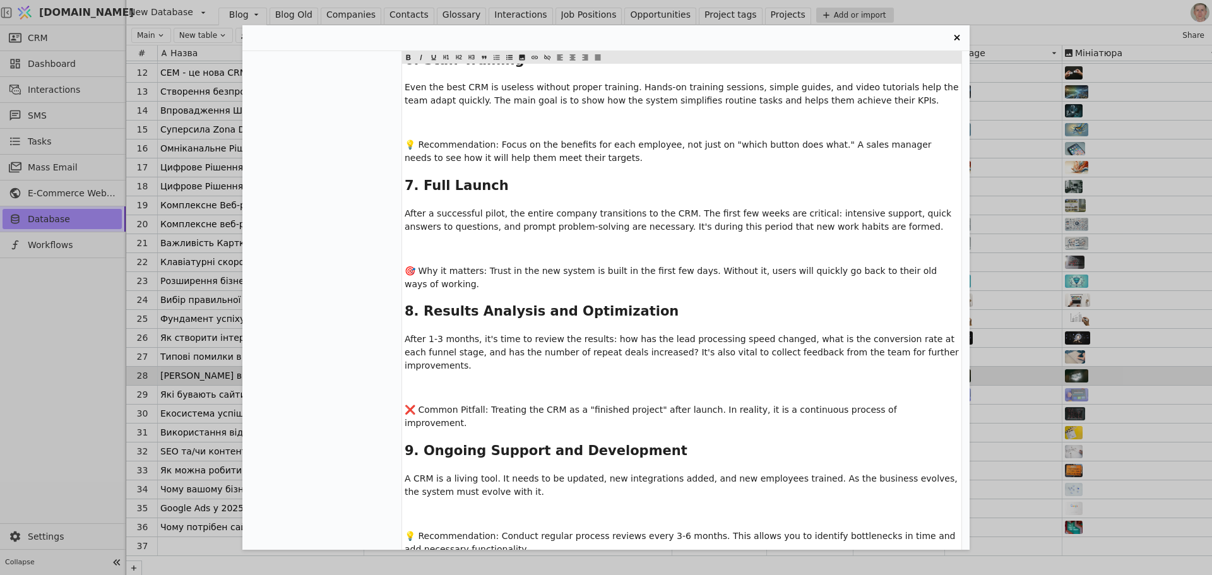
scroll to position [3323, 0]
drag, startPoint x: 424, startPoint y: 375, endPoint x: 409, endPoint y: 347, distance: 31.3
click at [409, 347] on div "A CRM is not just a contact database; it's a complete business ecosystem. It's …" at bounding box center [681, 77] width 559 height 1544
click at [472, 56] on icon "Entry Card" at bounding box center [472, 57] width 8 height 15
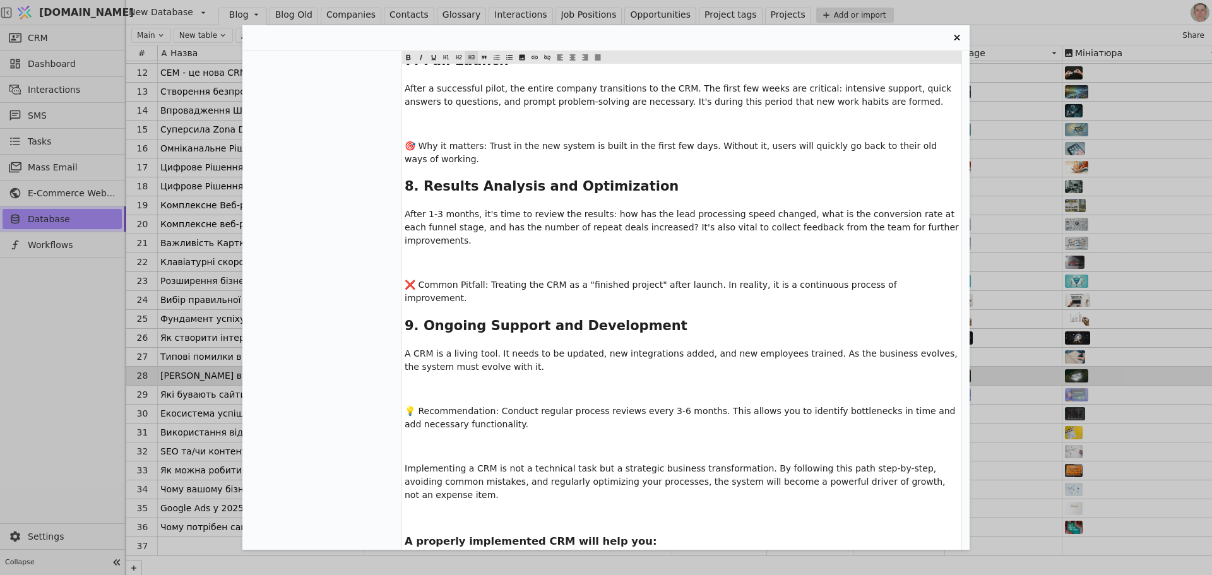
scroll to position [3449, 0]
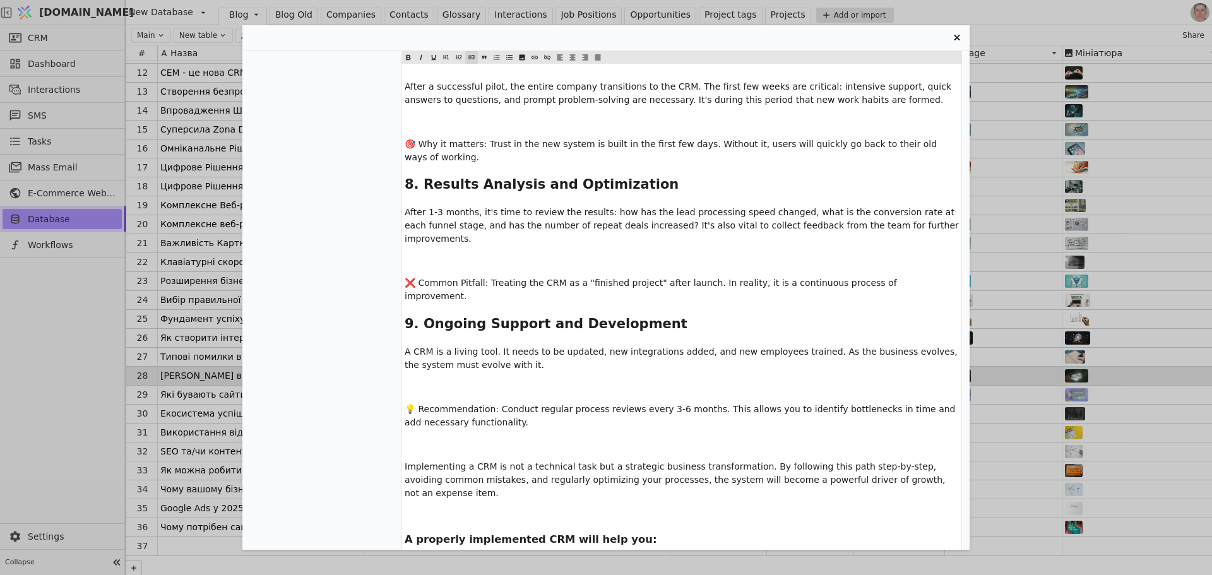
click at [74, 352] on div "Етапи впровадження CRM: Покроковий гайд, як автоматизувати бізнес без помилок П…" at bounding box center [606, 287] width 1212 height 575
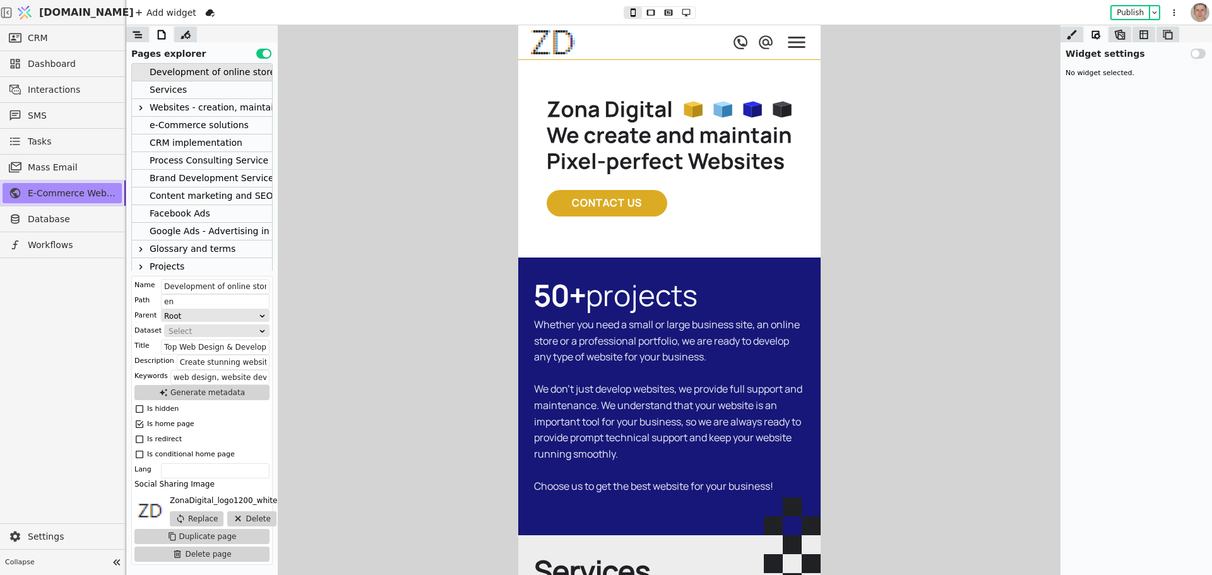
click at [178, 276] on div "Blog" at bounding box center [202, 285] width 140 height 18
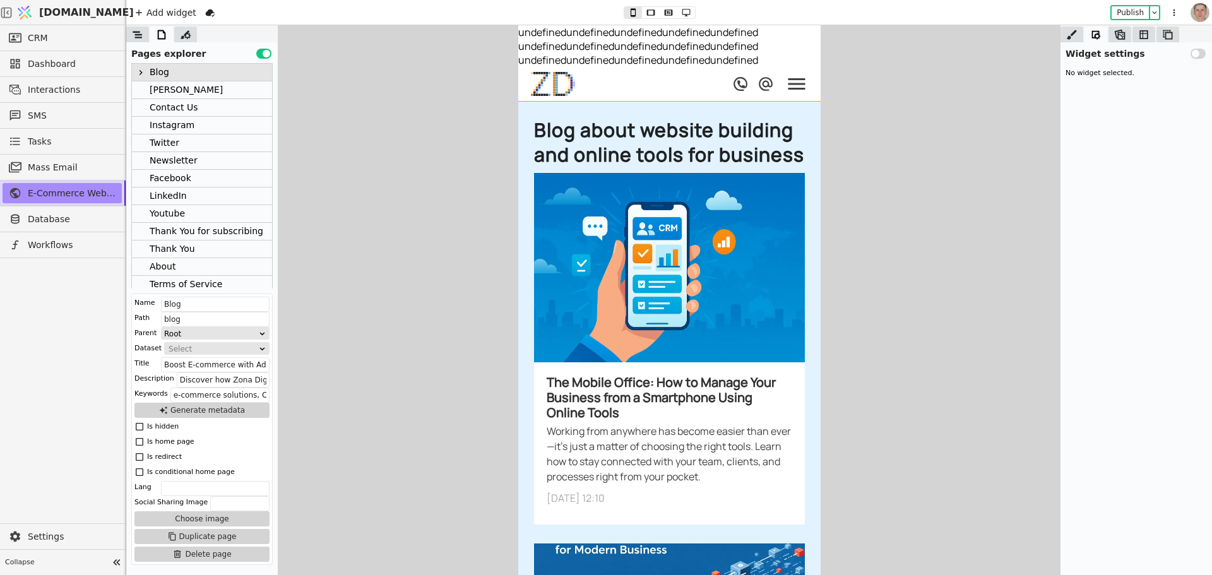
scroll to position [214, 0]
click at [665, 12] on icon at bounding box center [668, 12] width 15 height 9
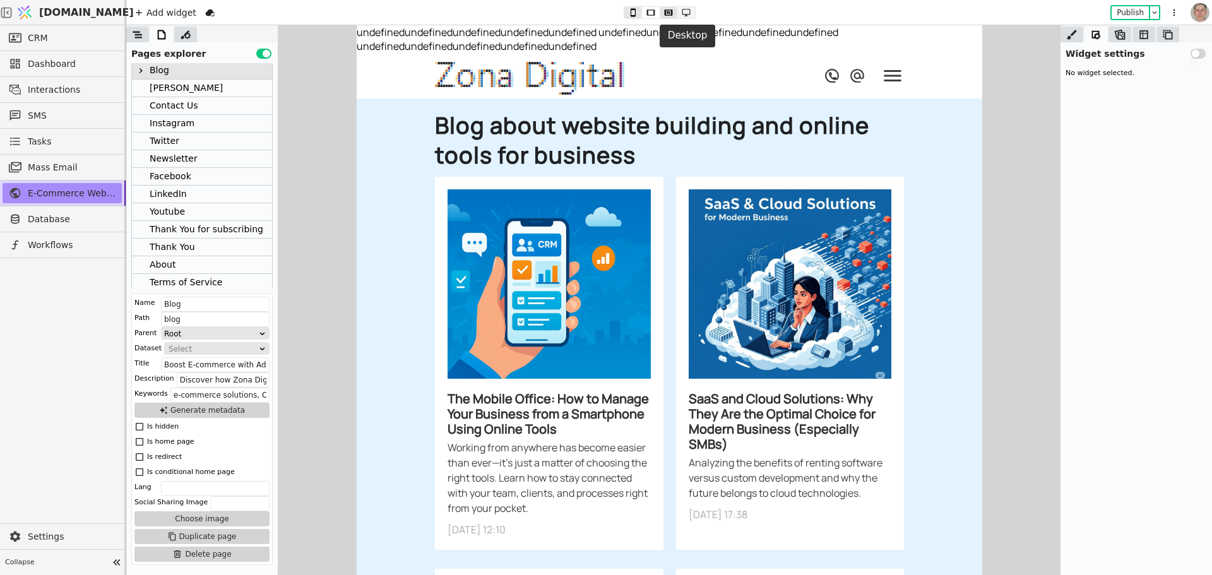
click at [687, 10] on icon at bounding box center [686, 12] width 15 height 9
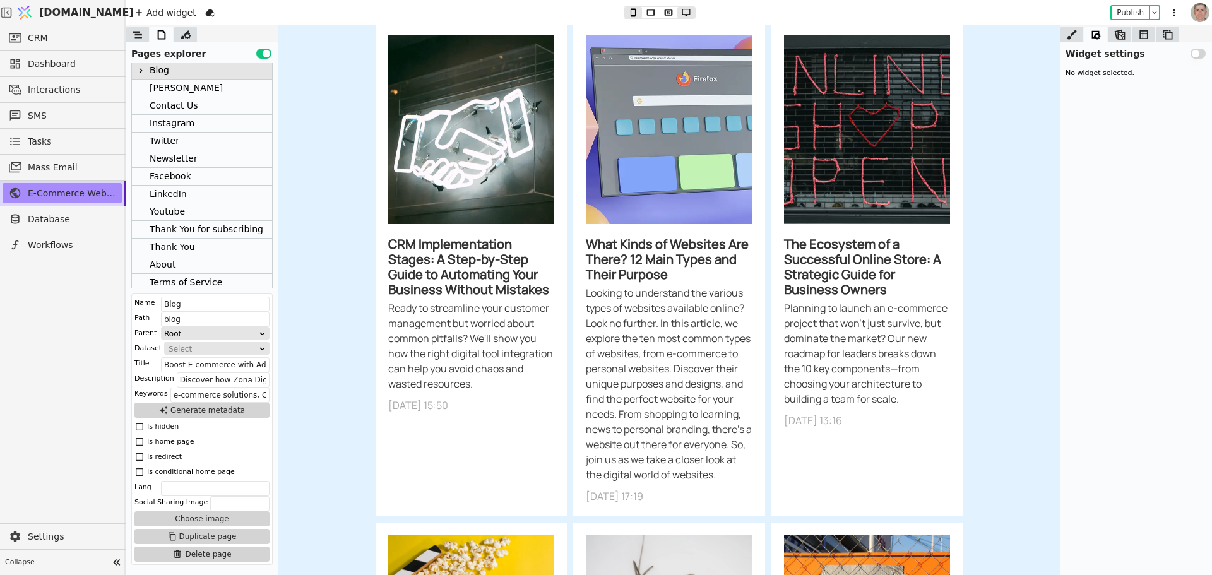
scroll to position [4404, 0]
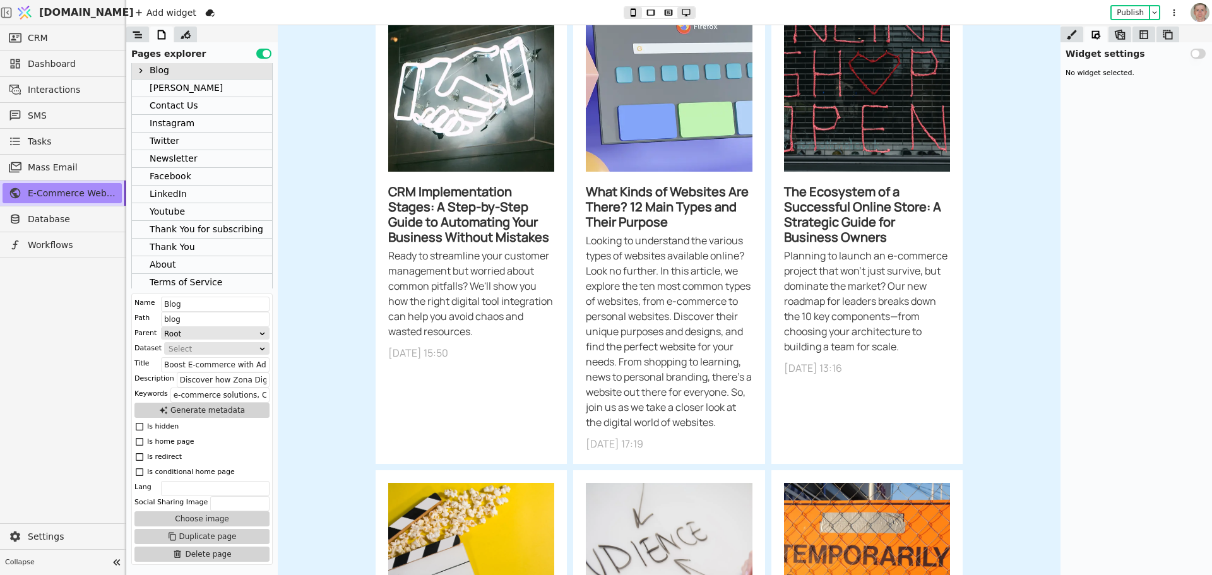
drag, startPoint x: 1054, startPoint y: 56, endPoint x: 1356, endPoint y: 439, distance: 488.2
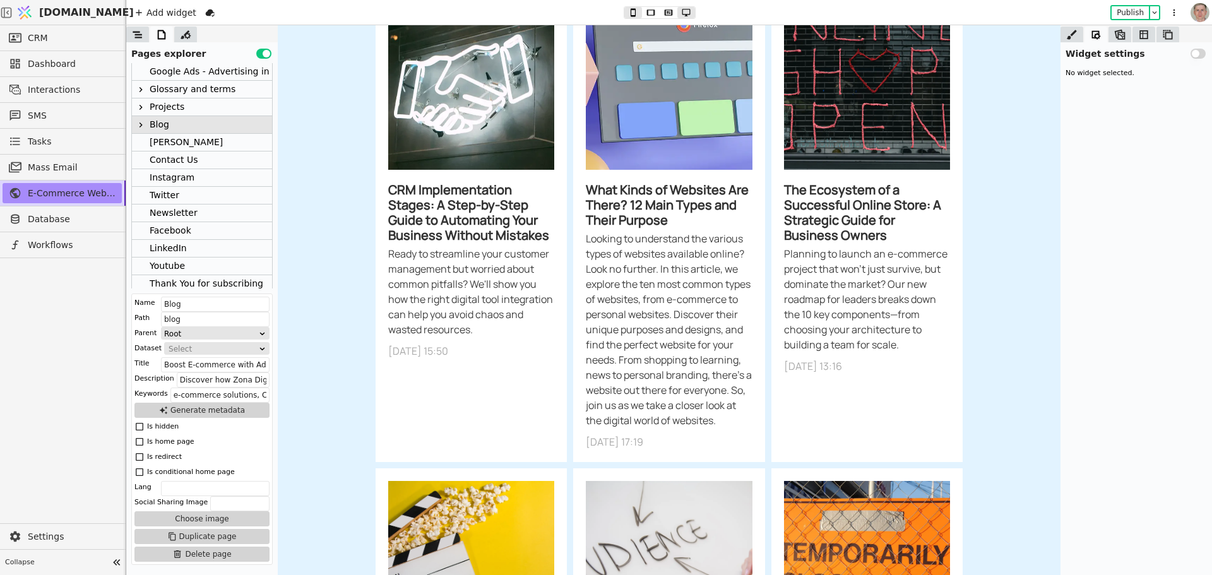
scroll to position [150, 0]
drag, startPoint x: 139, startPoint y: 134, endPoint x: 168, endPoint y: 141, distance: 29.2
click at [141, 134] on icon at bounding box center [141, 135] width 10 height 10
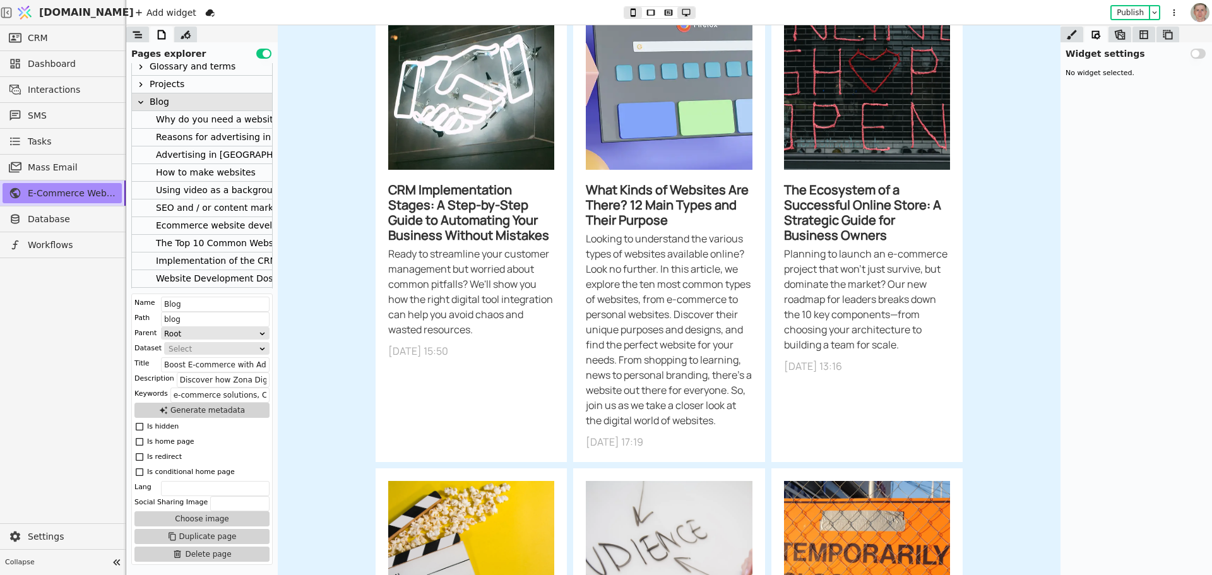
scroll to position [190, 0]
drag, startPoint x: 225, startPoint y: 251, endPoint x: 332, endPoint y: 175, distance: 131.0
click at [225, 251] on div "Implementation of the CRM system - stages" at bounding box center [253, 253] width 194 height 17
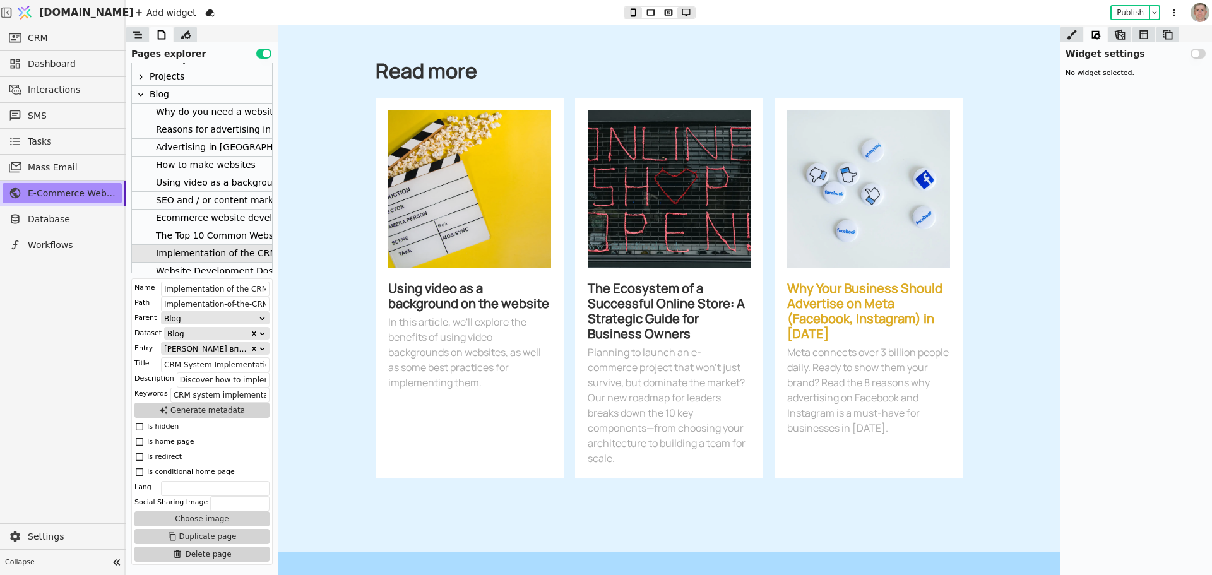
scroll to position [0, 0]
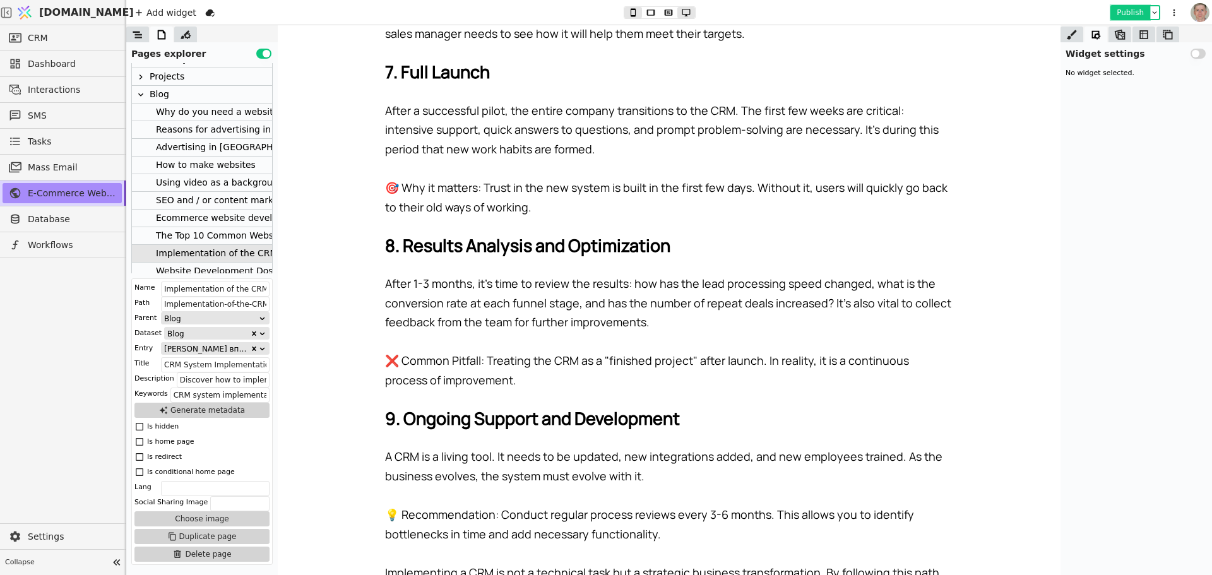
click at [1137, 9] on button "Publish" at bounding box center [1130, 12] width 37 height 13
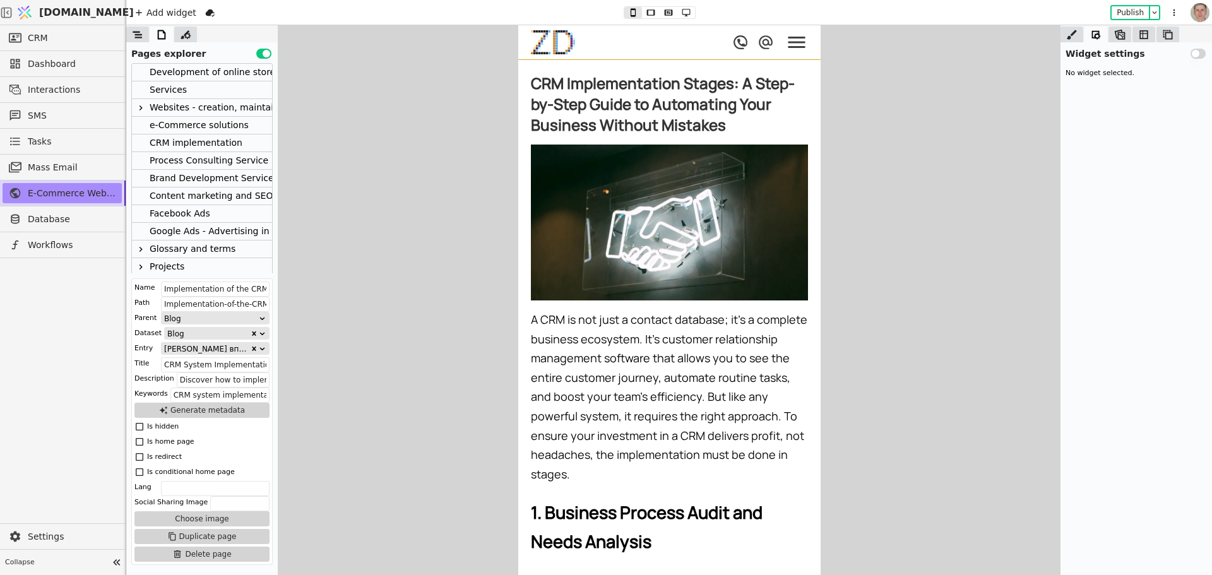
click at [683, 8] on icon at bounding box center [686, 12] width 15 height 9
click at [684, 11] on icon at bounding box center [686, 12] width 15 height 9
click at [670, 12] on icon at bounding box center [668, 12] width 15 height 9
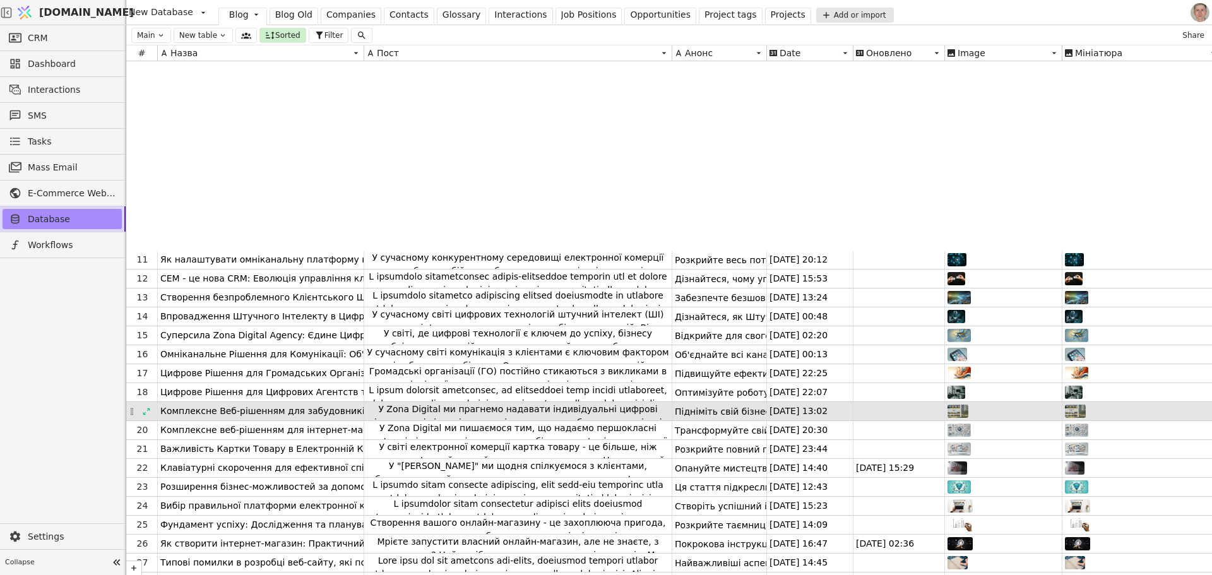
scroll to position [215, 0]
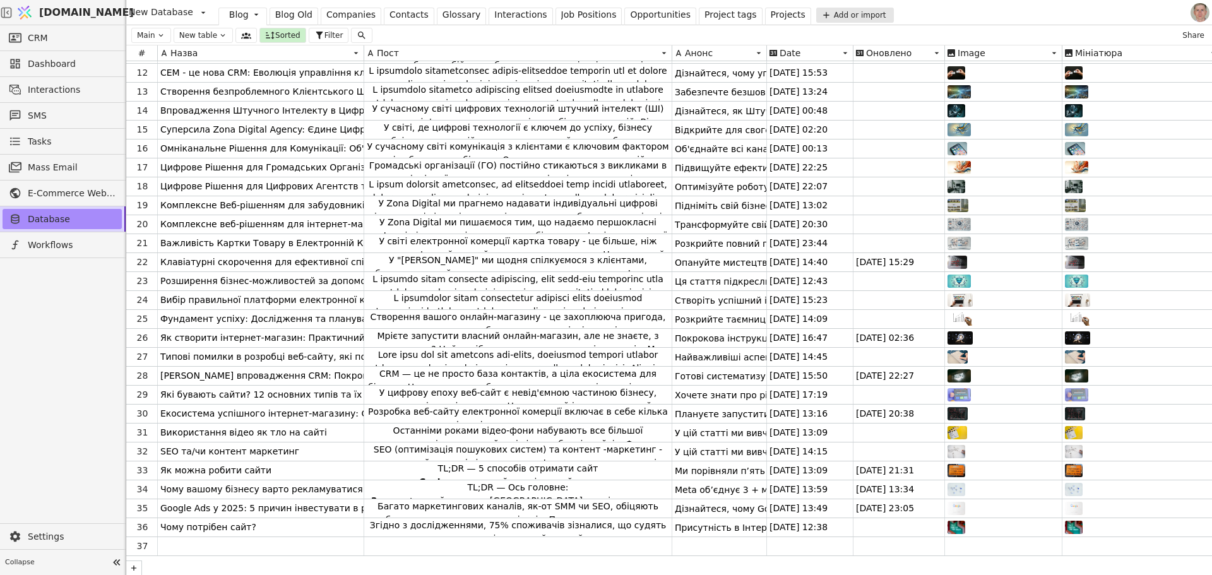
click at [82, 336] on div at bounding box center [63, 391] width 126 height 266
